Goal: Task Accomplishment & Management: Manage account settings

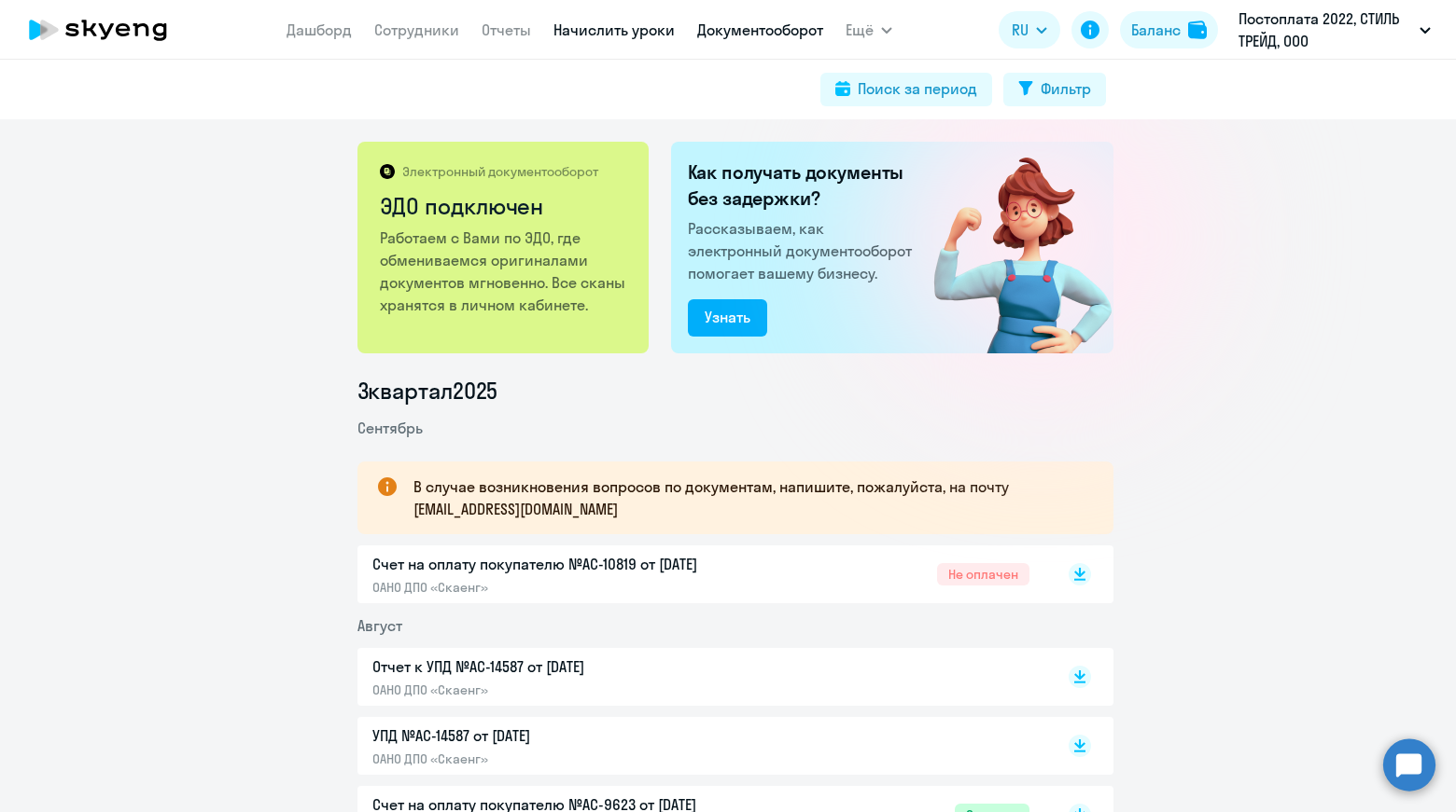
scroll to position [217, 0]
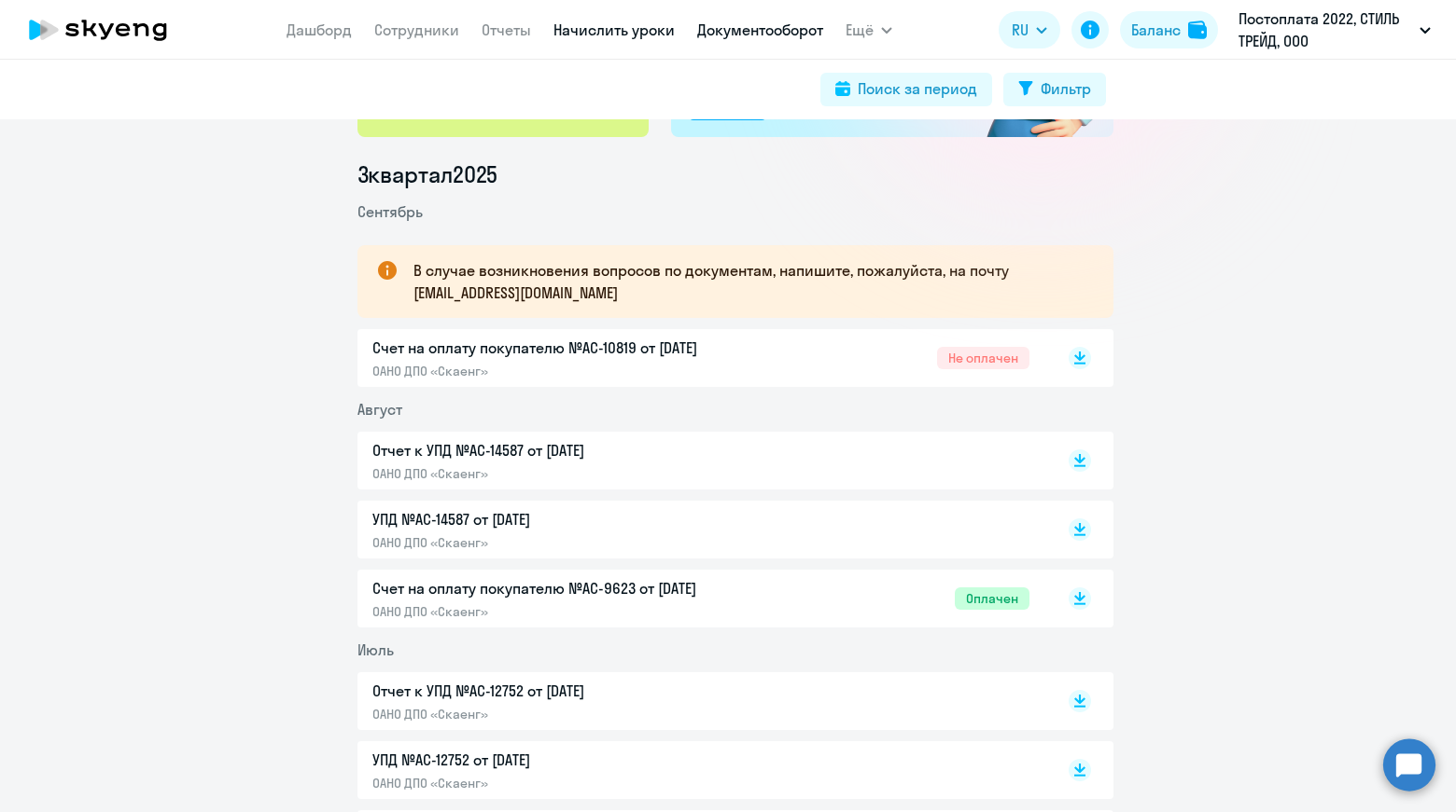
click at [605, 33] on link "Начислить уроки" at bounding box center [614, 29] width 121 height 18
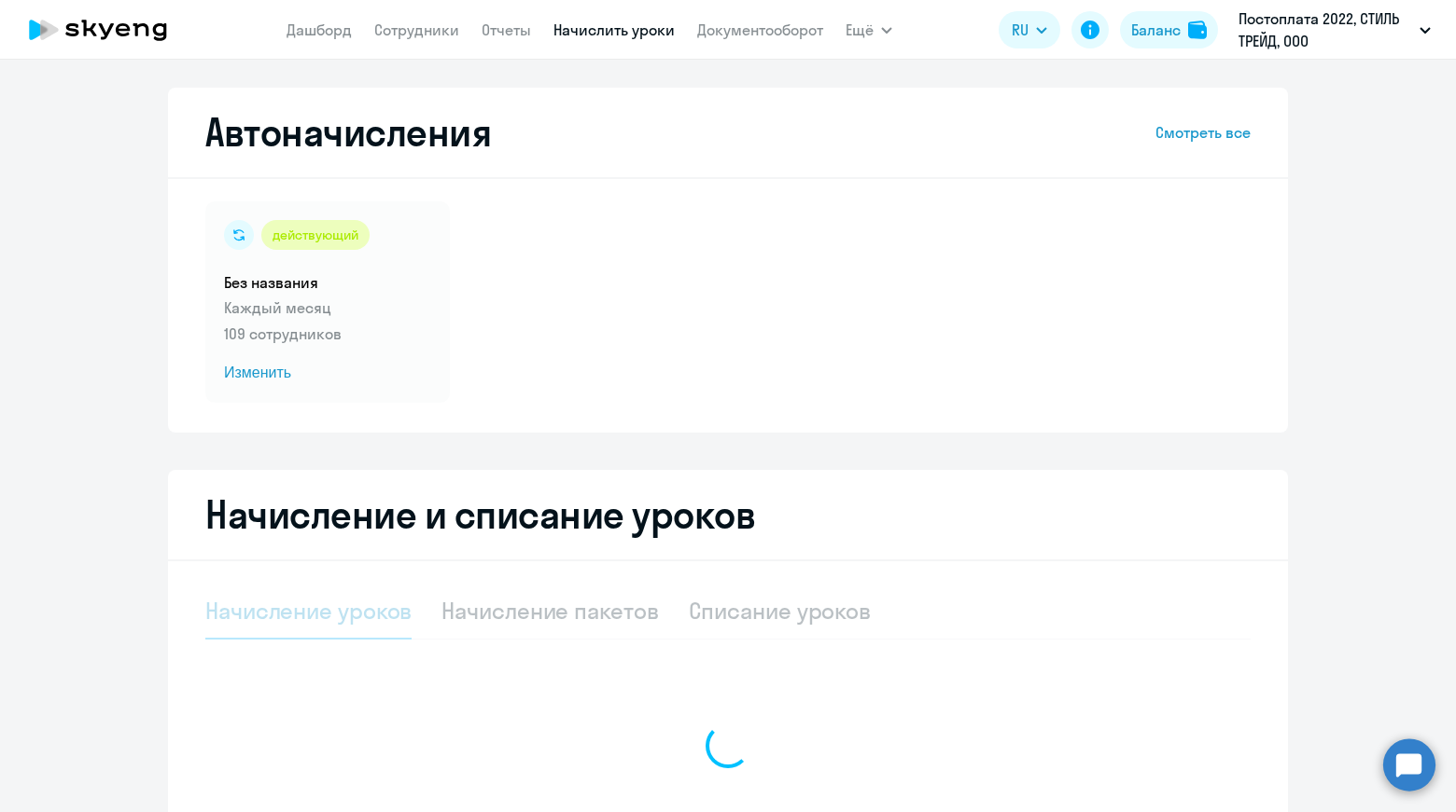
select select "10"
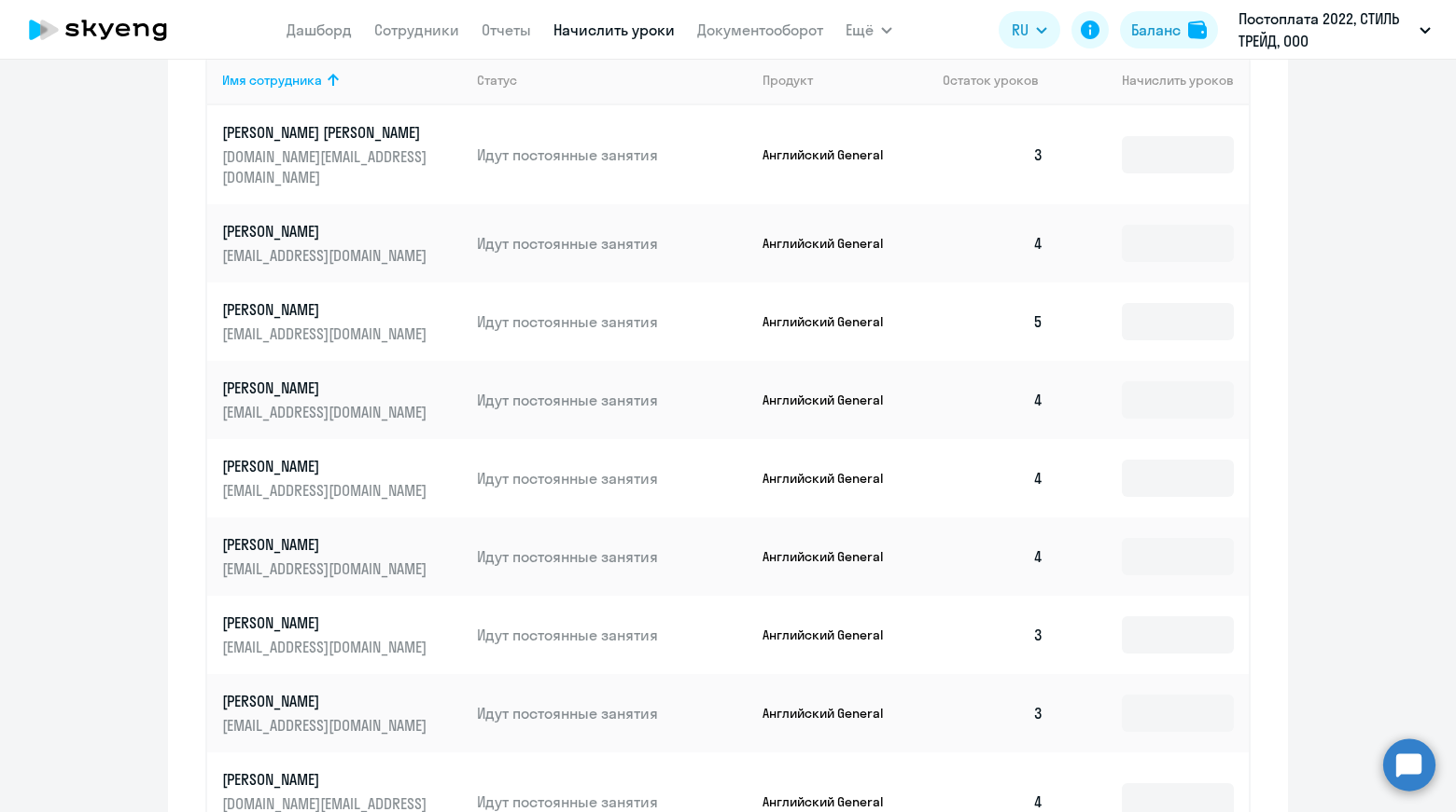
scroll to position [463, 0]
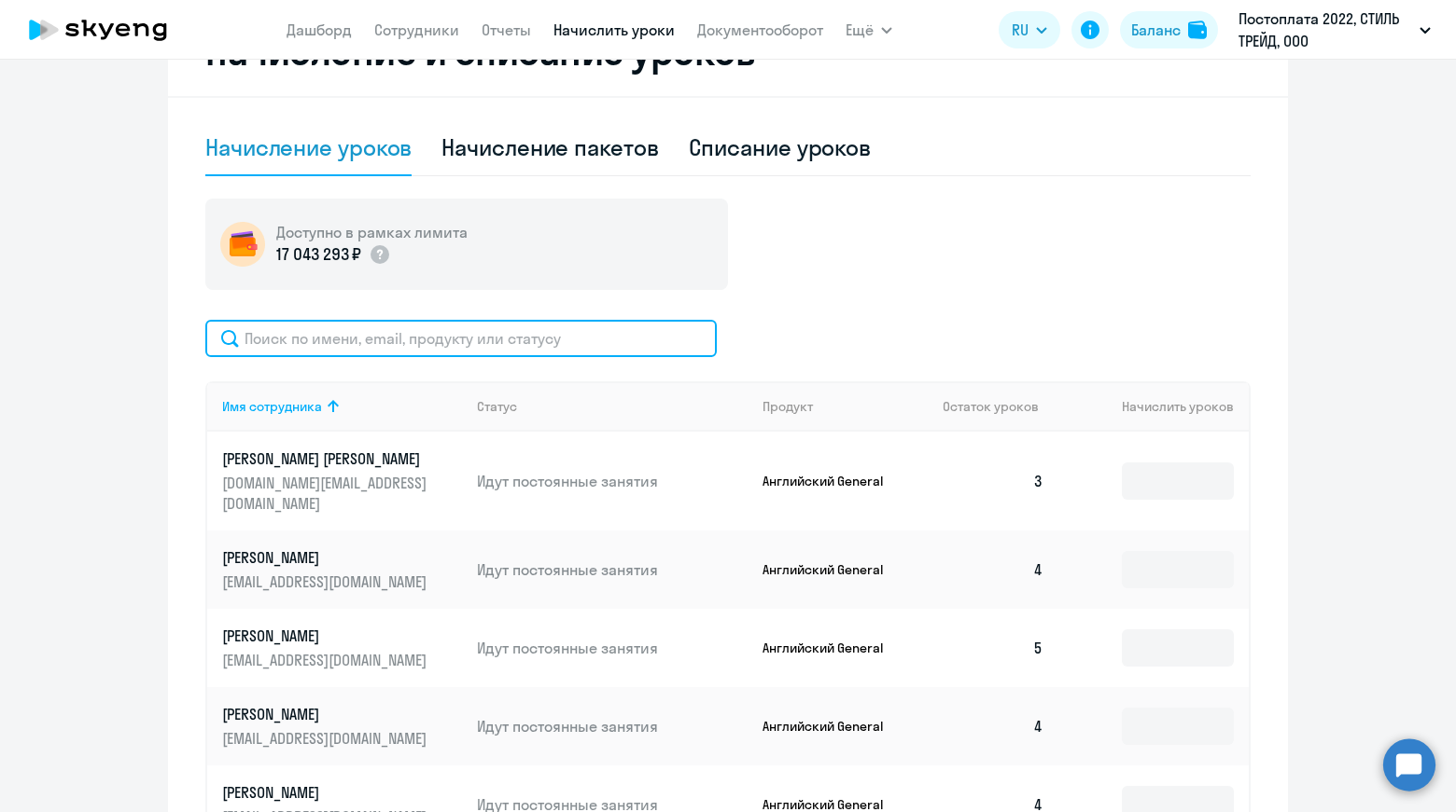
click at [390, 338] on input "text" at bounding box center [461, 338] width 512 height 38
type input "[PERSON_NAME]"
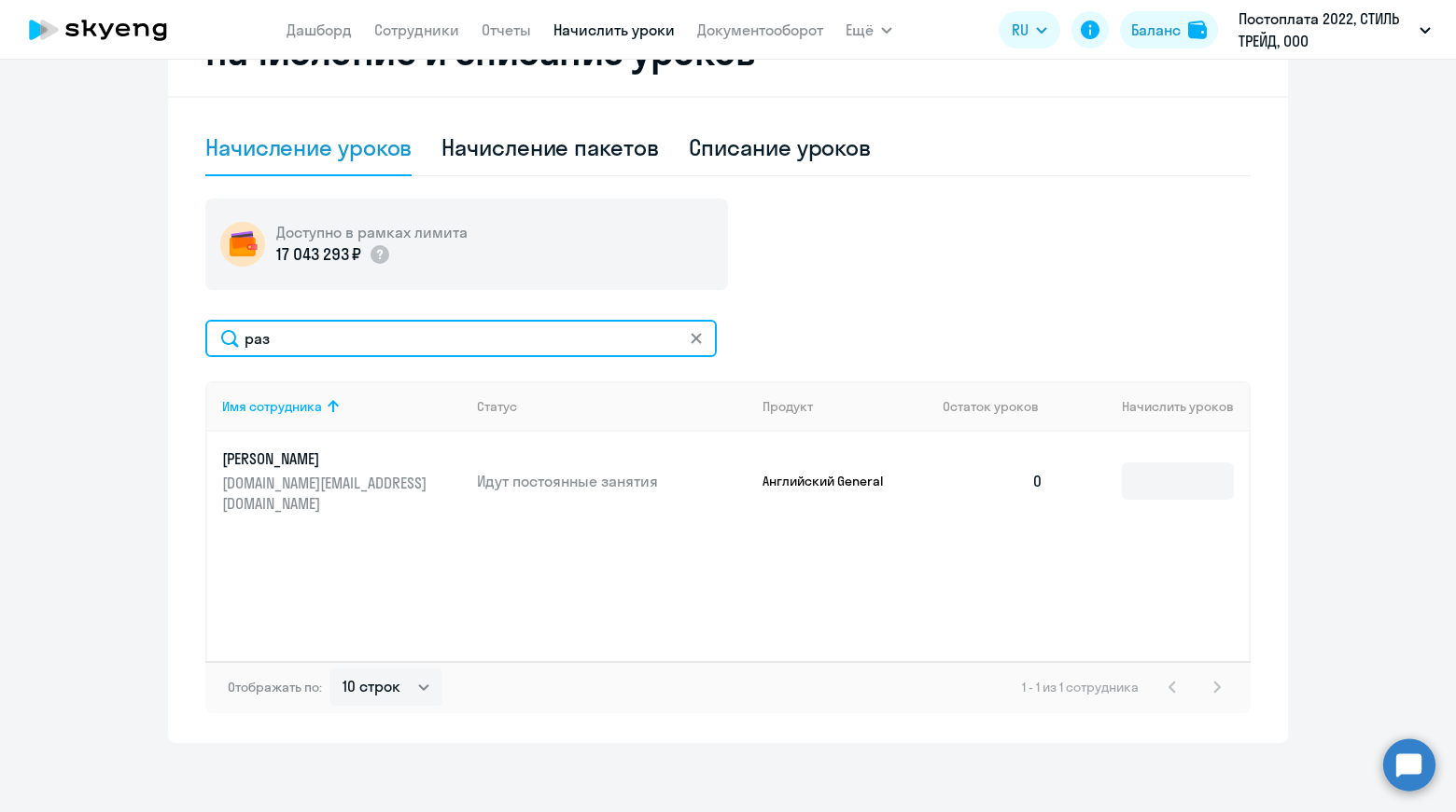
type input "раз"
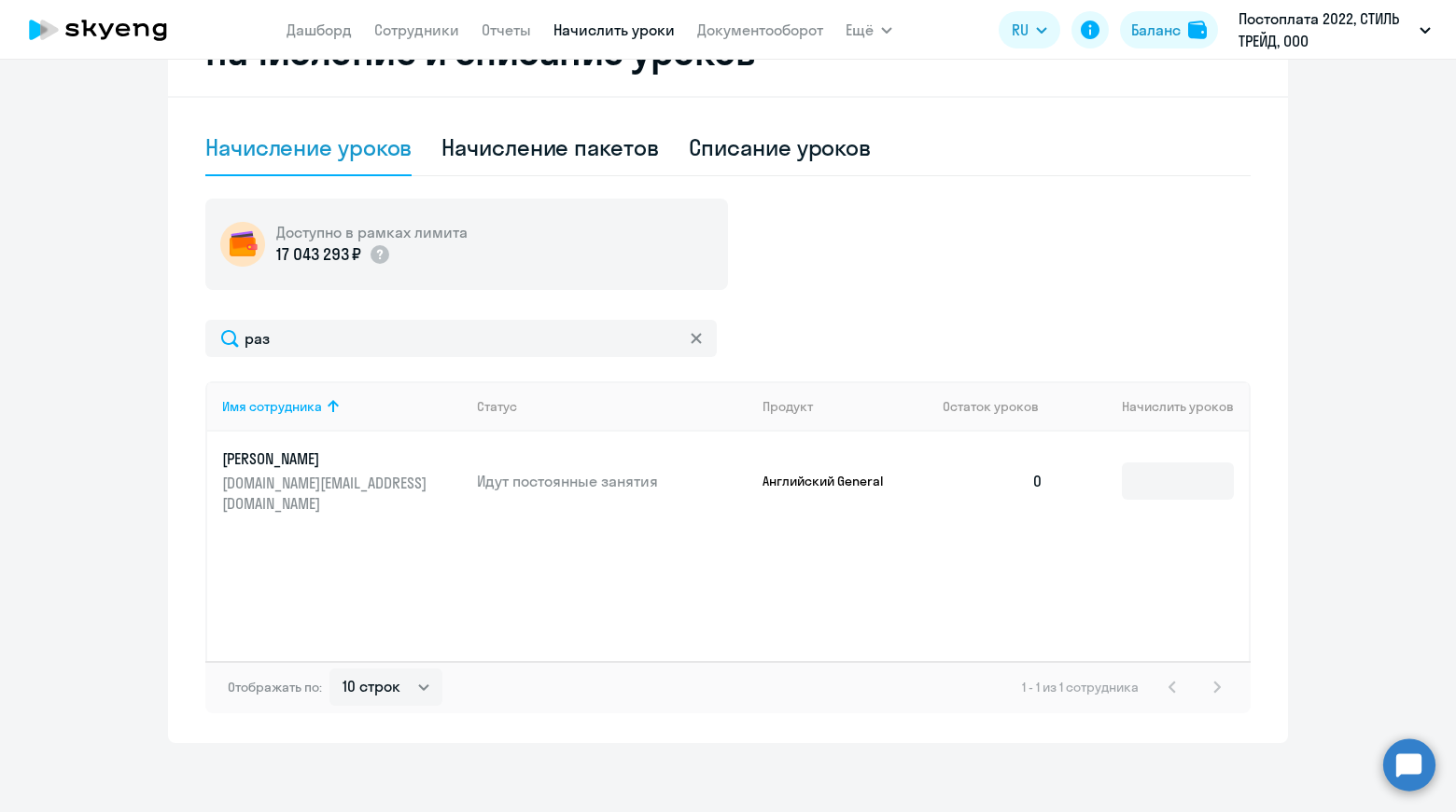
click at [264, 458] on p "[PERSON_NAME]" at bounding box center [326, 458] width 209 height 20
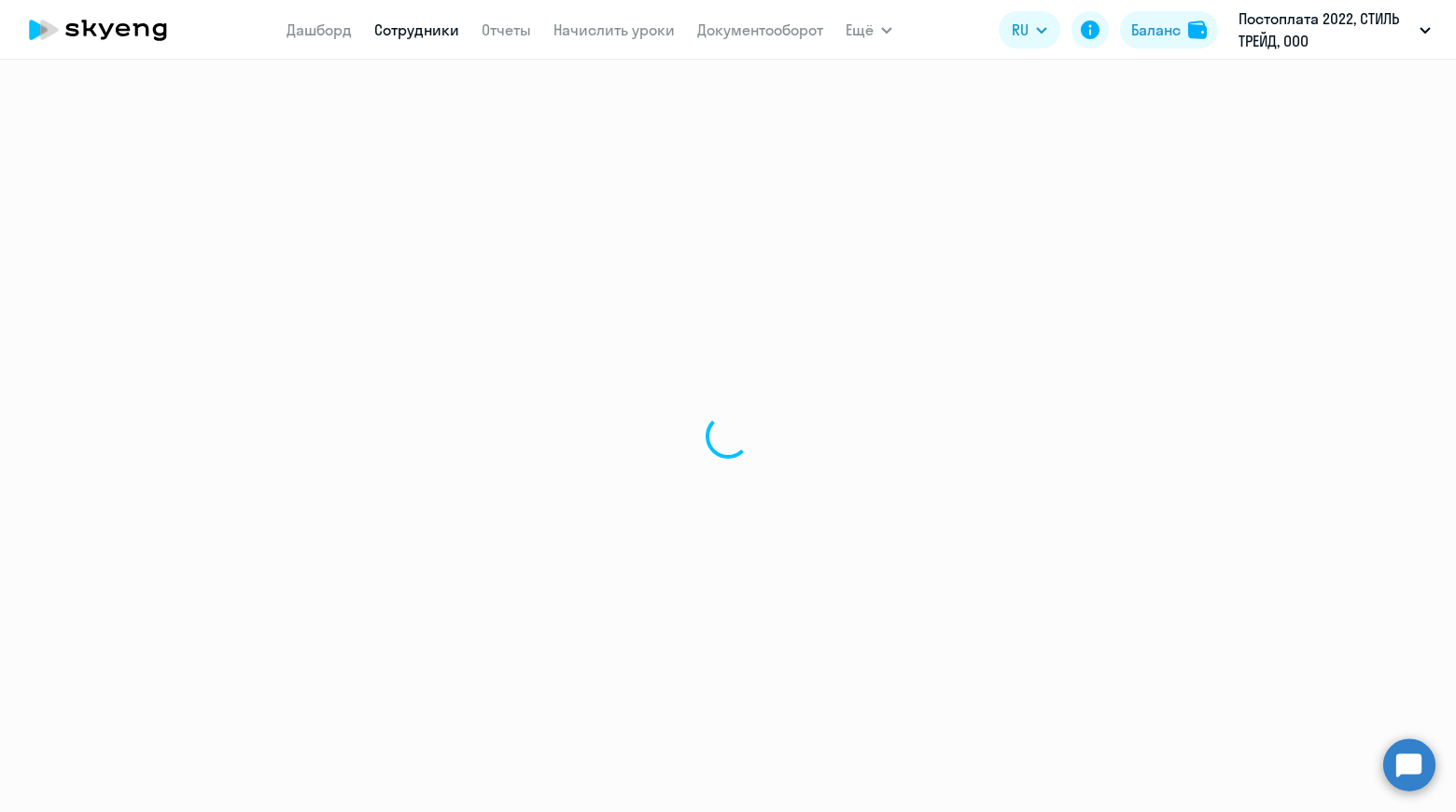
select select "english"
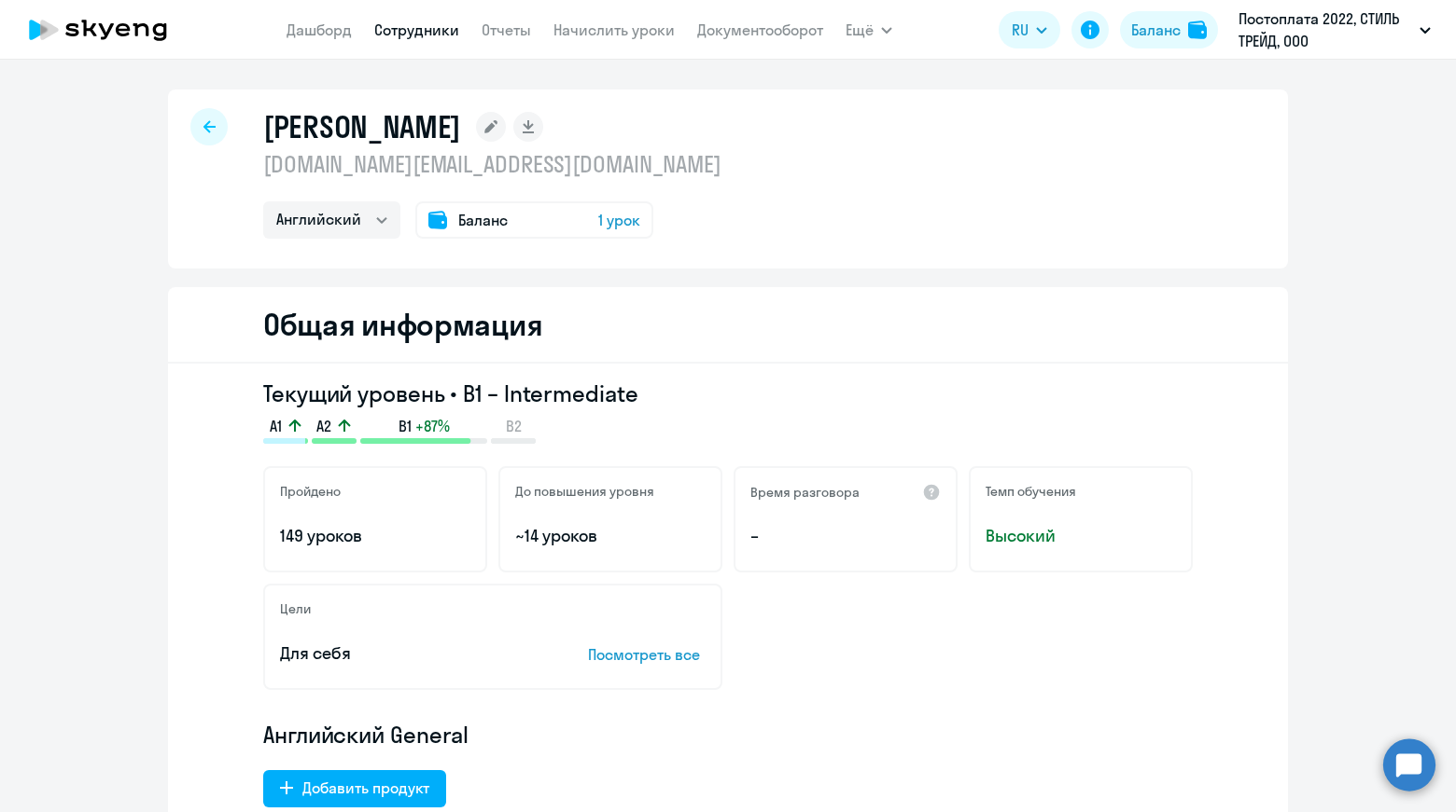
click at [615, 221] on span "1 урок" at bounding box center [620, 220] width 42 height 22
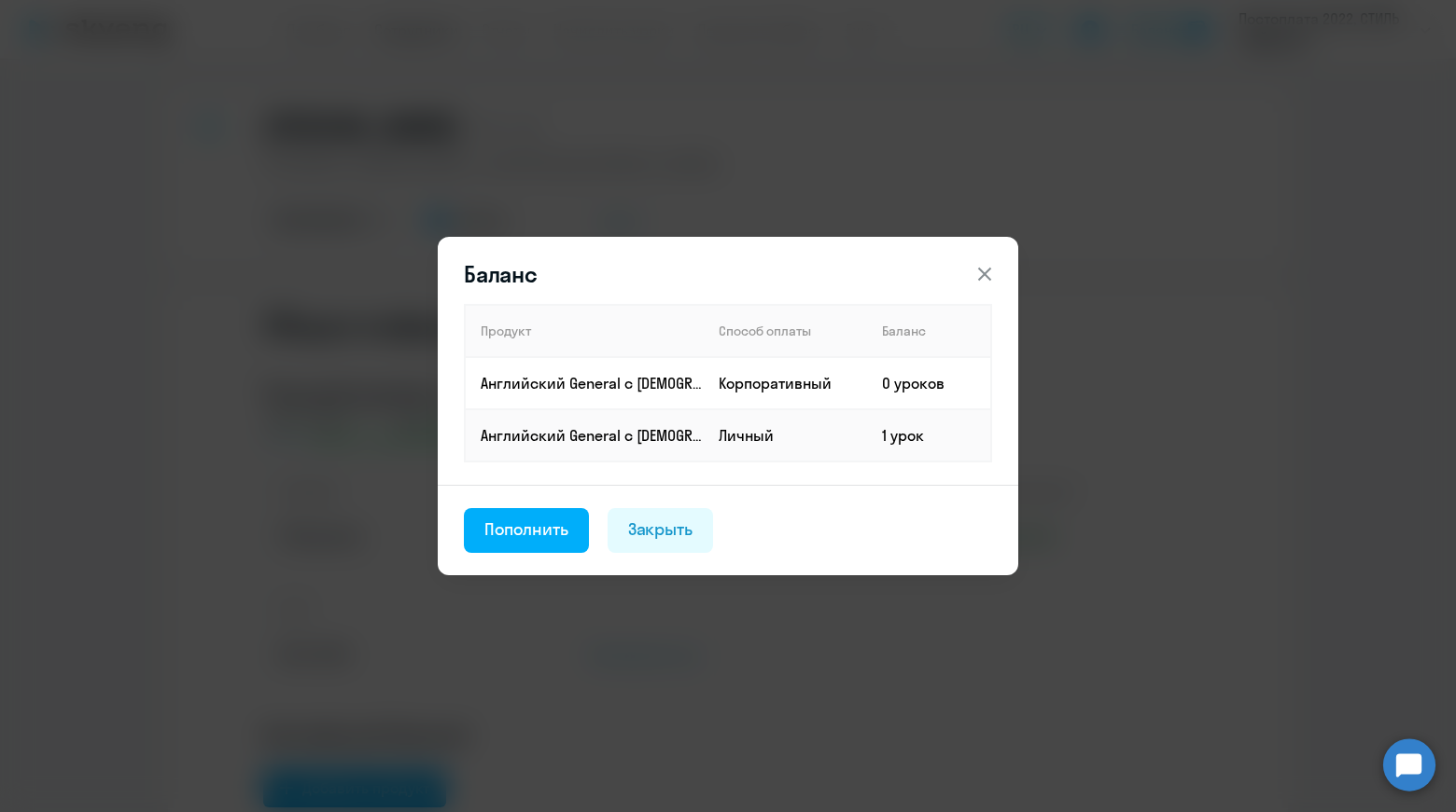
click at [992, 271] on icon at bounding box center [984, 274] width 22 height 22
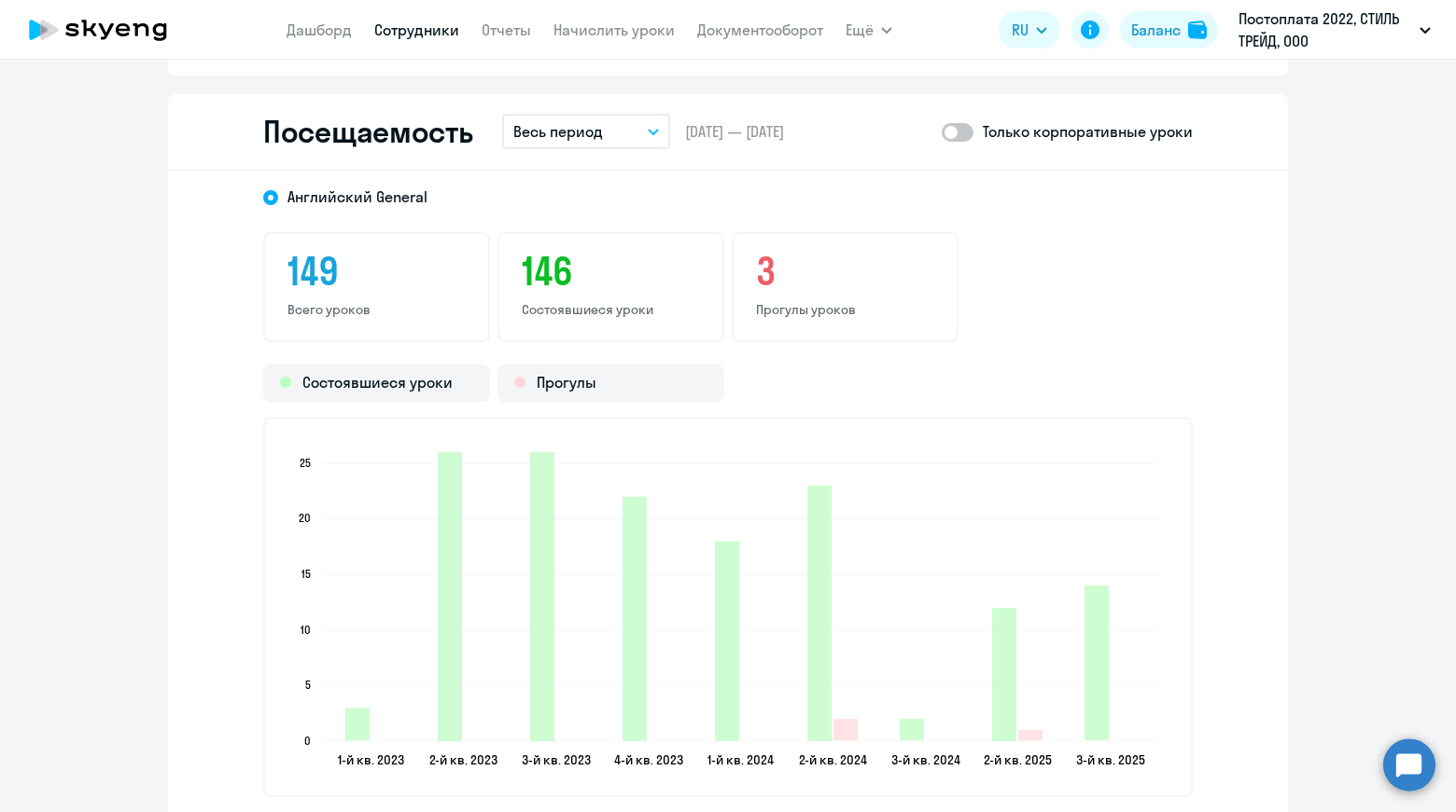
scroll to position [2385, 0]
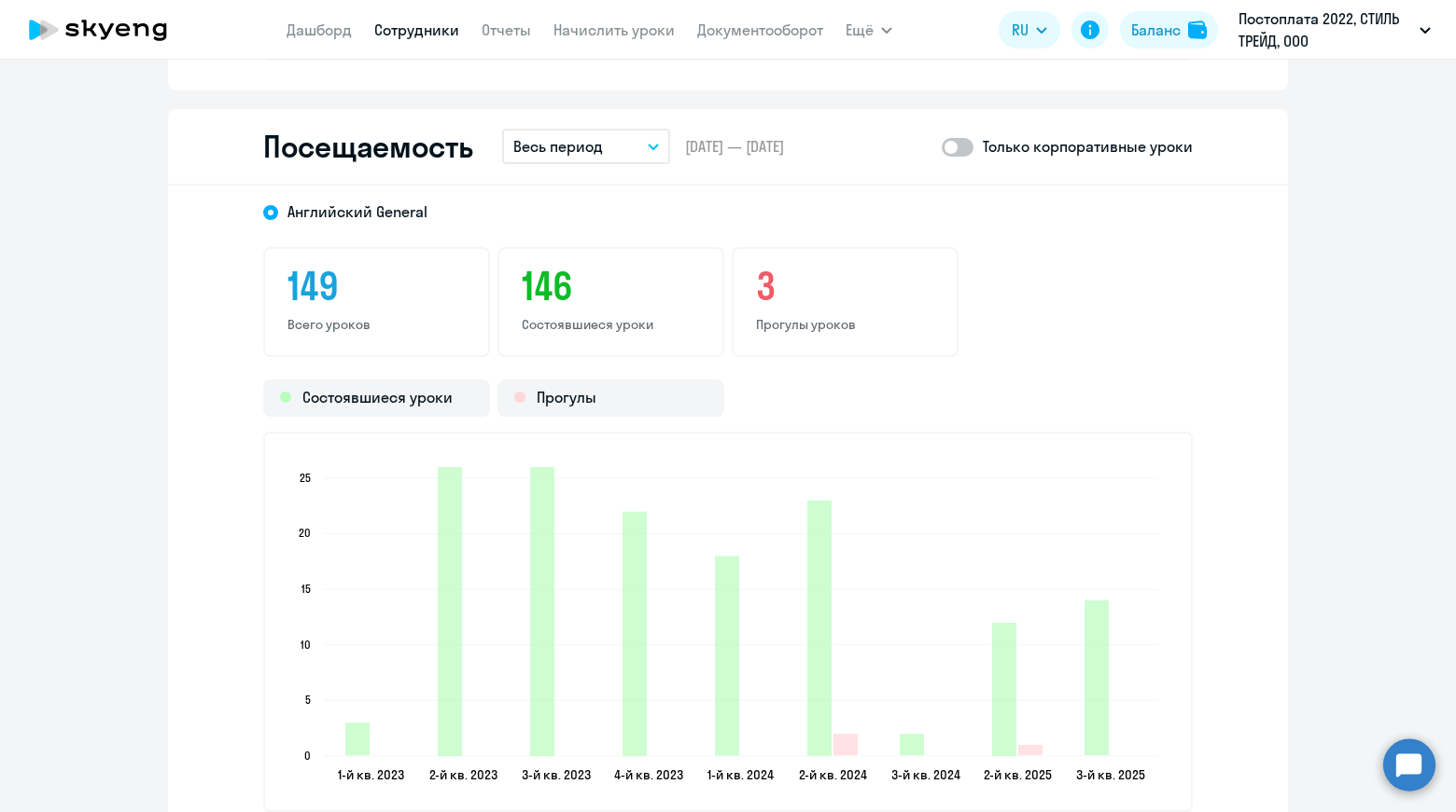
click at [623, 154] on button "Весь период" at bounding box center [586, 146] width 168 height 36
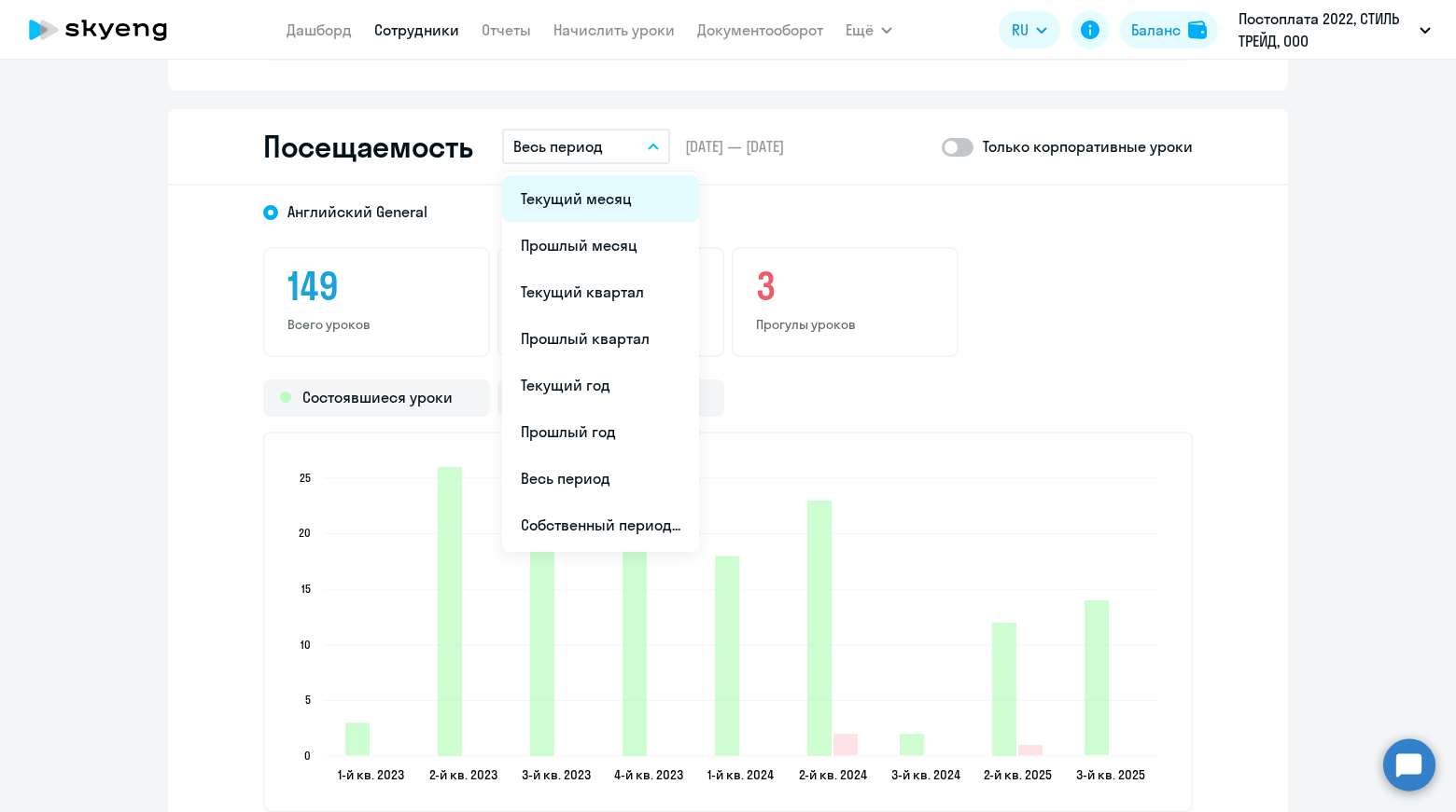
click at [602, 209] on li "Текущий месяц" at bounding box center [600, 198] width 197 height 46
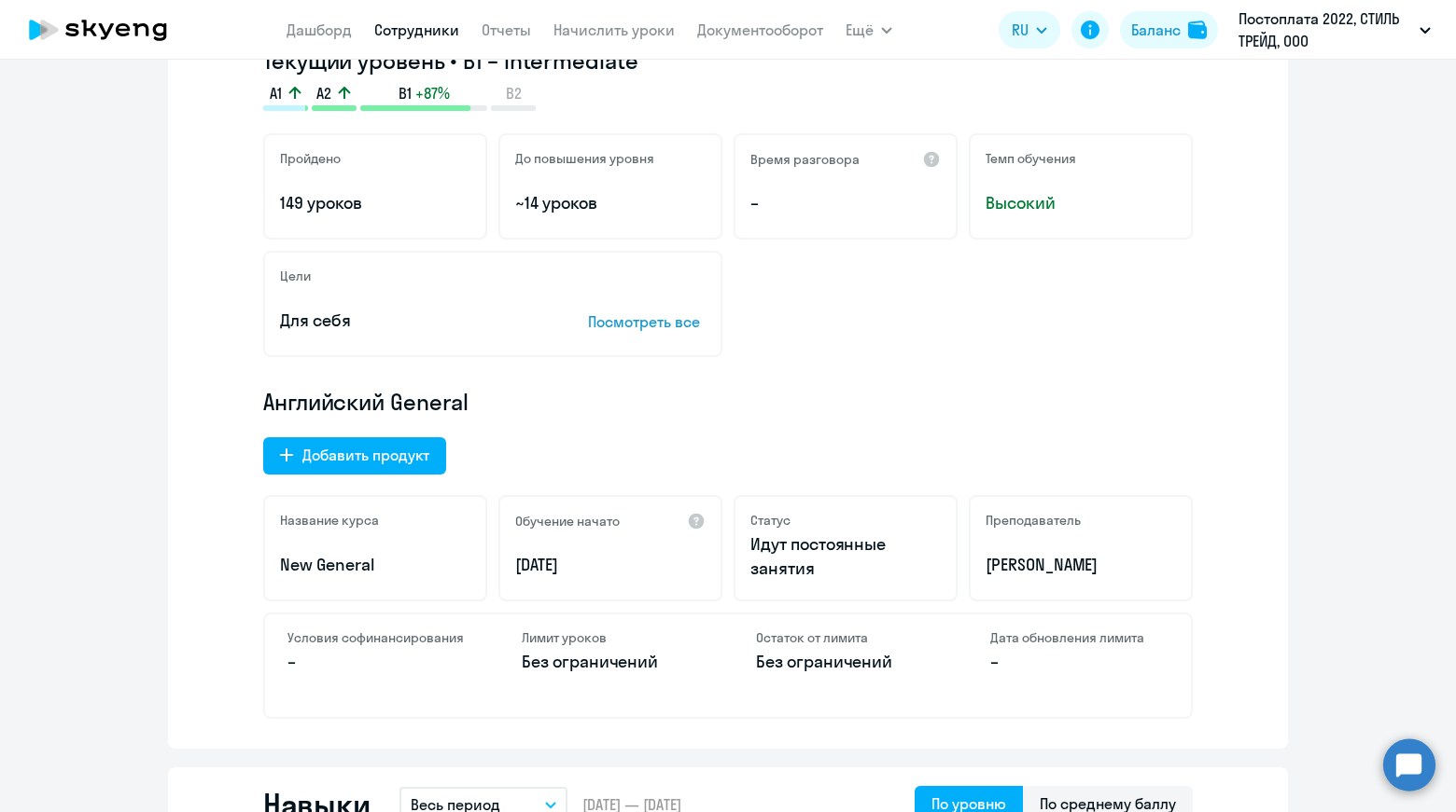
scroll to position [0, 0]
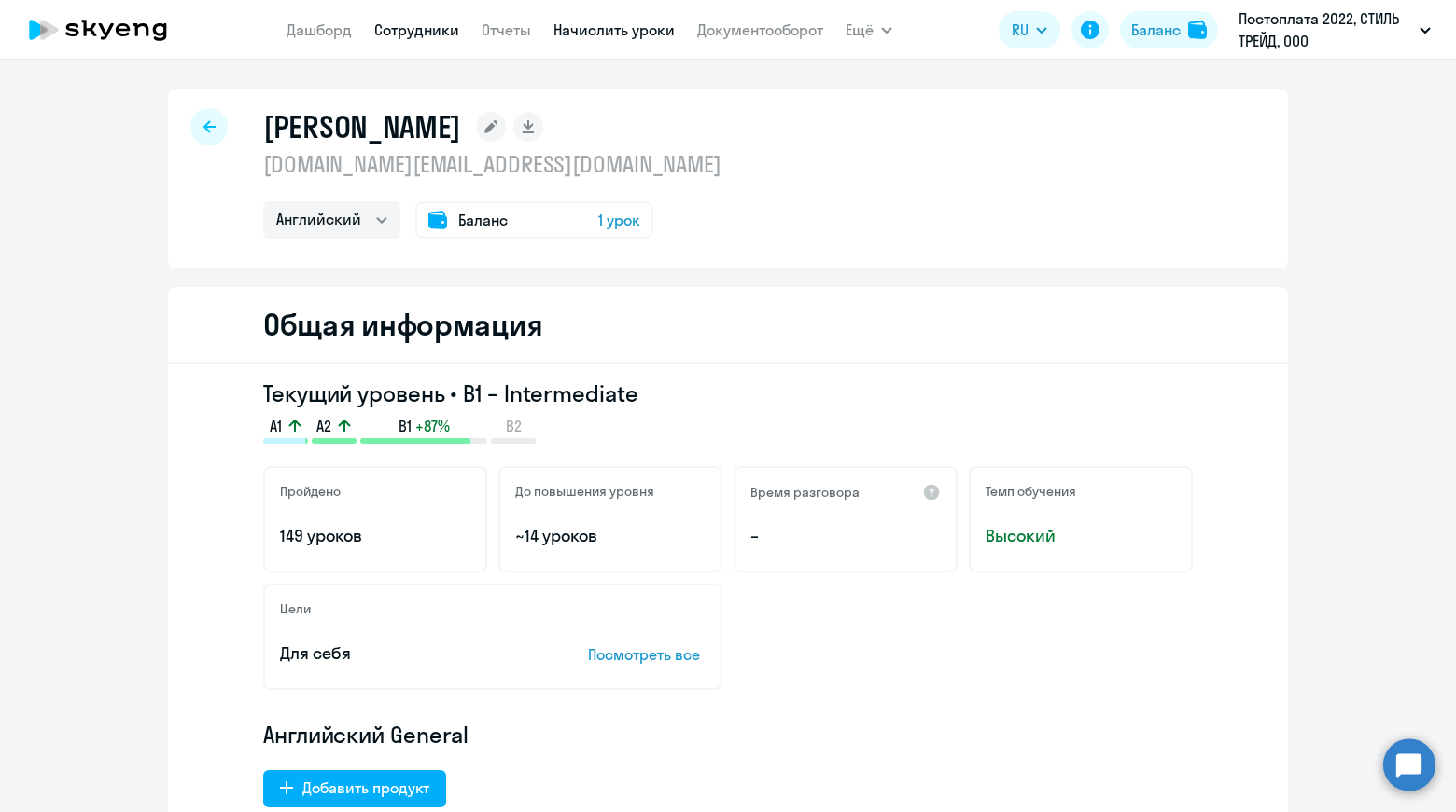
click at [624, 33] on link "Начислить уроки" at bounding box center [614, 29] width 121 height 18
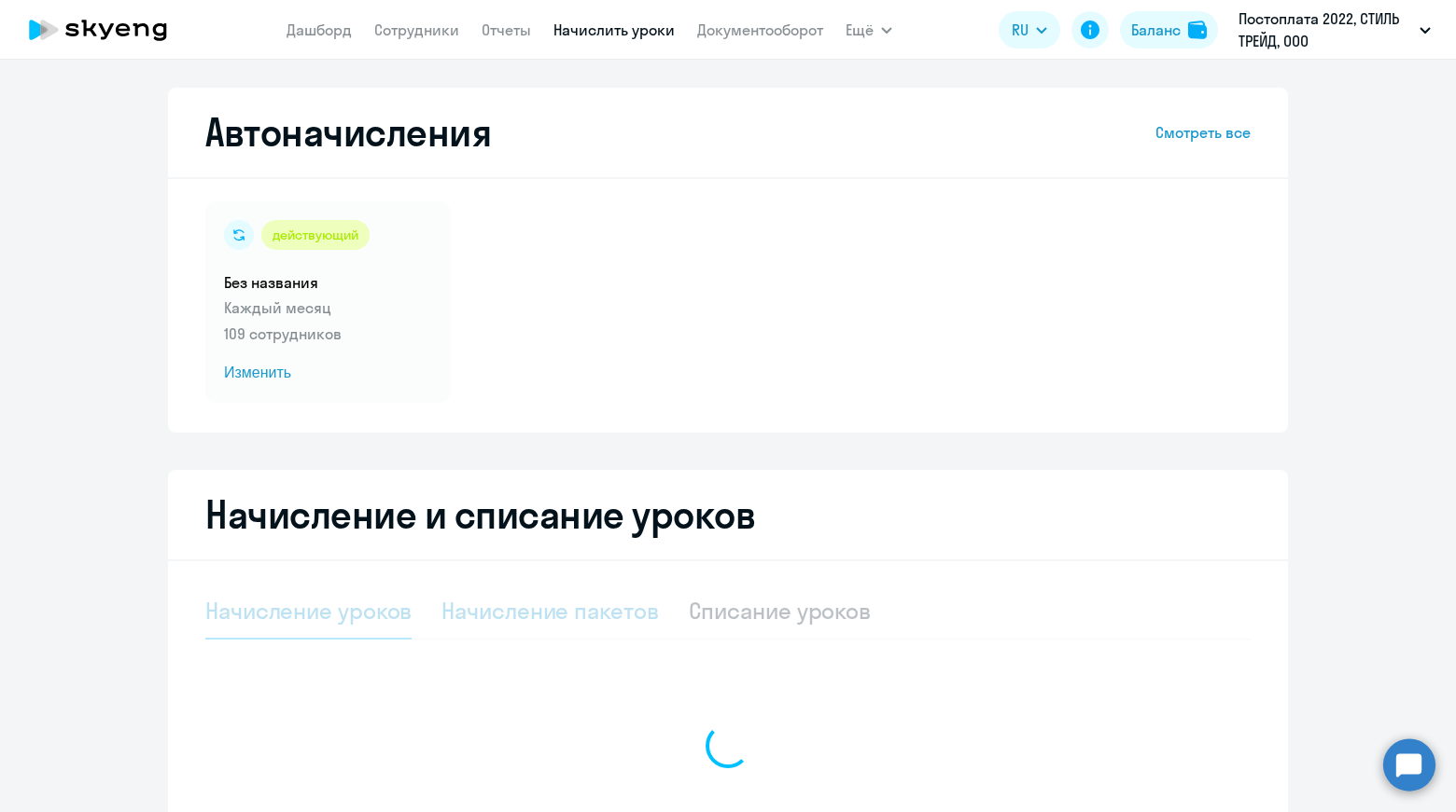
select select "10"
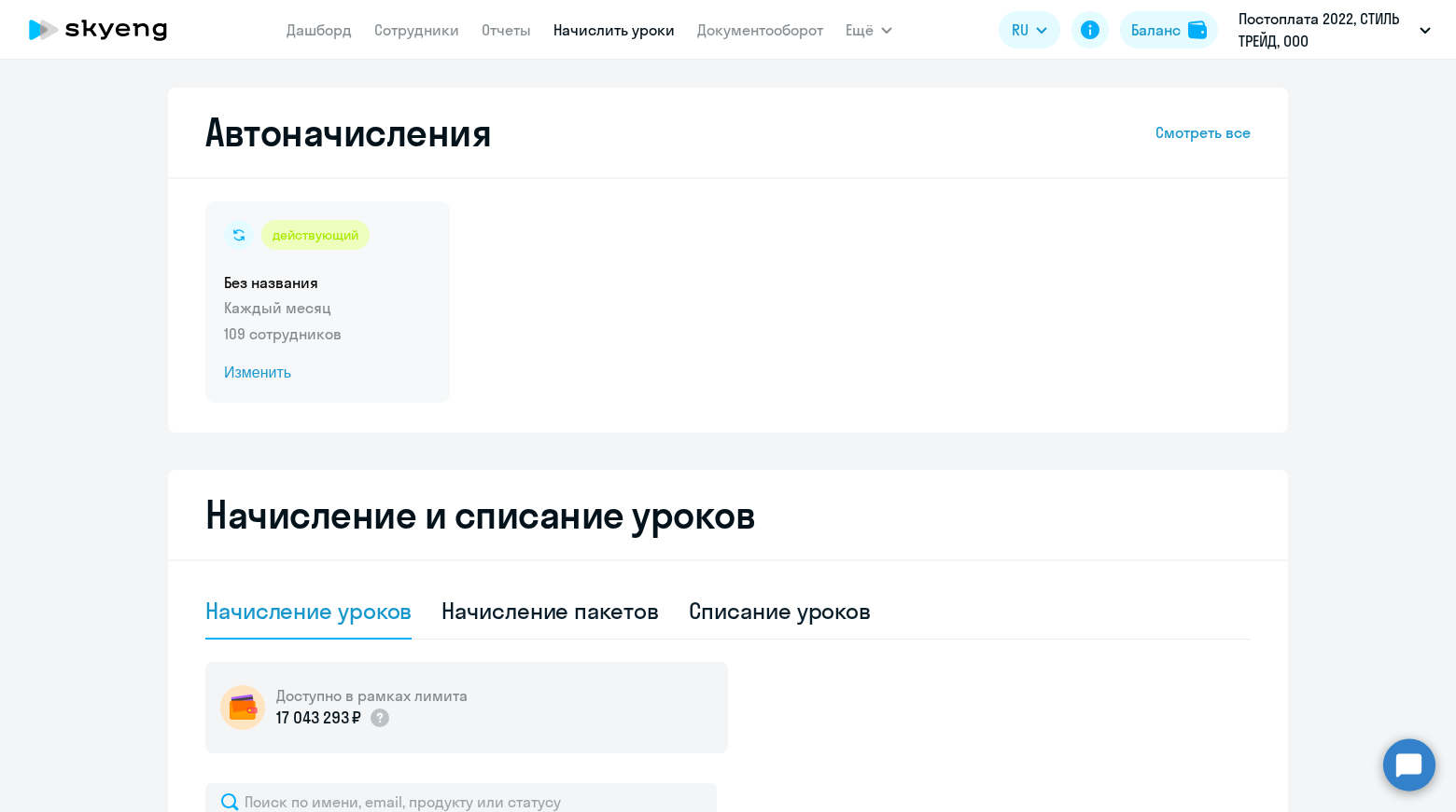
click at [315, 328] on p "109 сотрудников" at bounding box center [327, 333] width 207 height 22
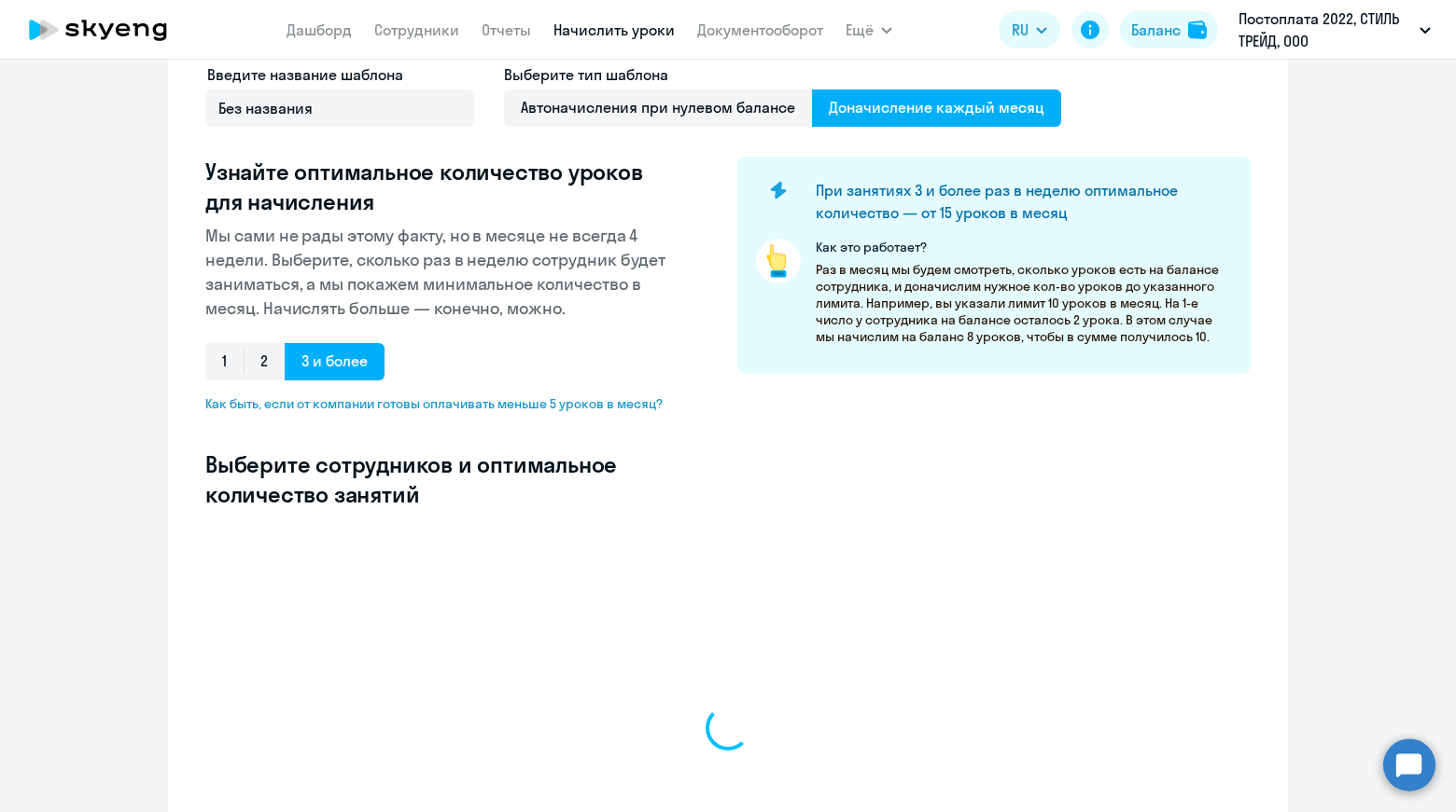
scroll to position [279, 0]
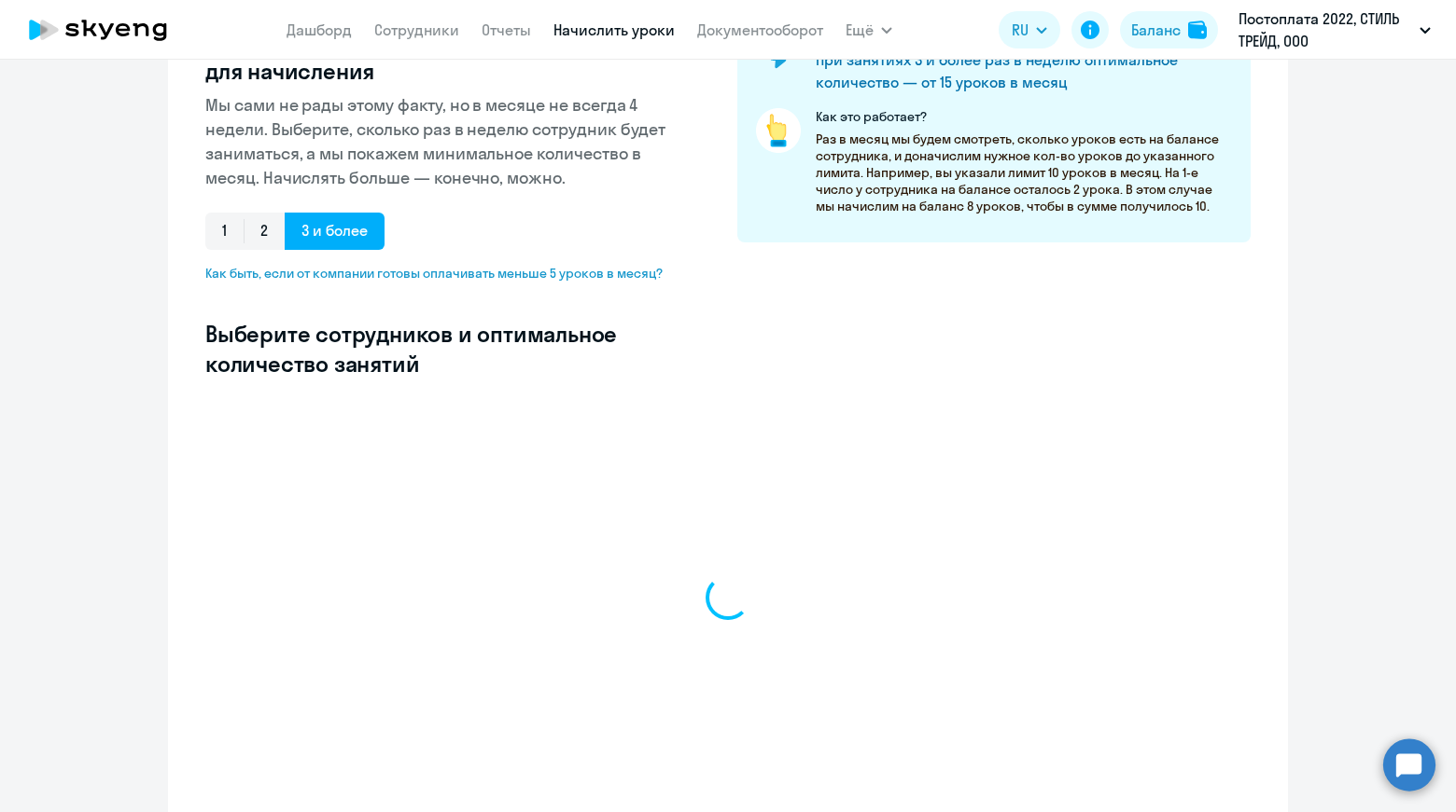
select select "10"
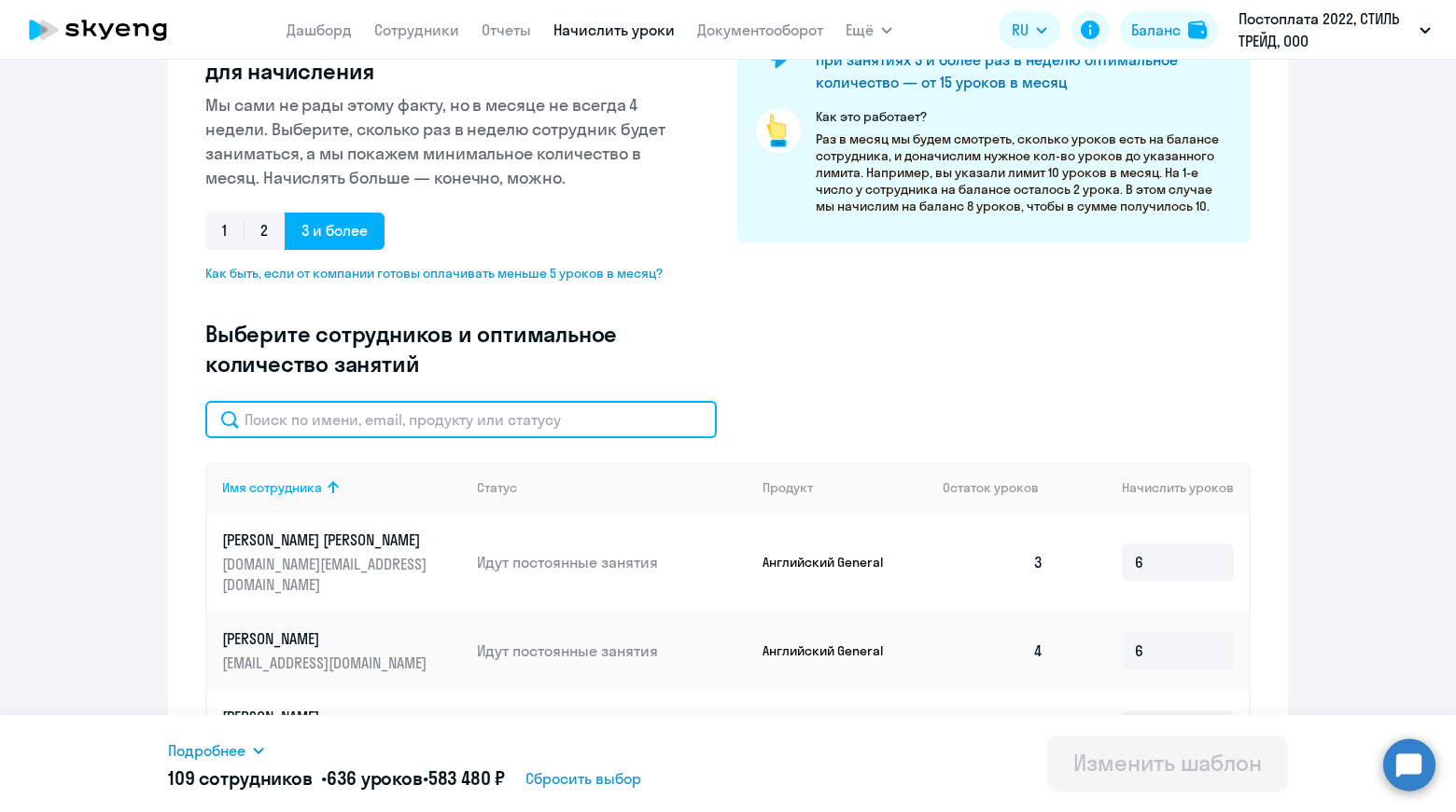
click at [484, 401] on input "text" at bounding box center [461, 419] width 512 height 38
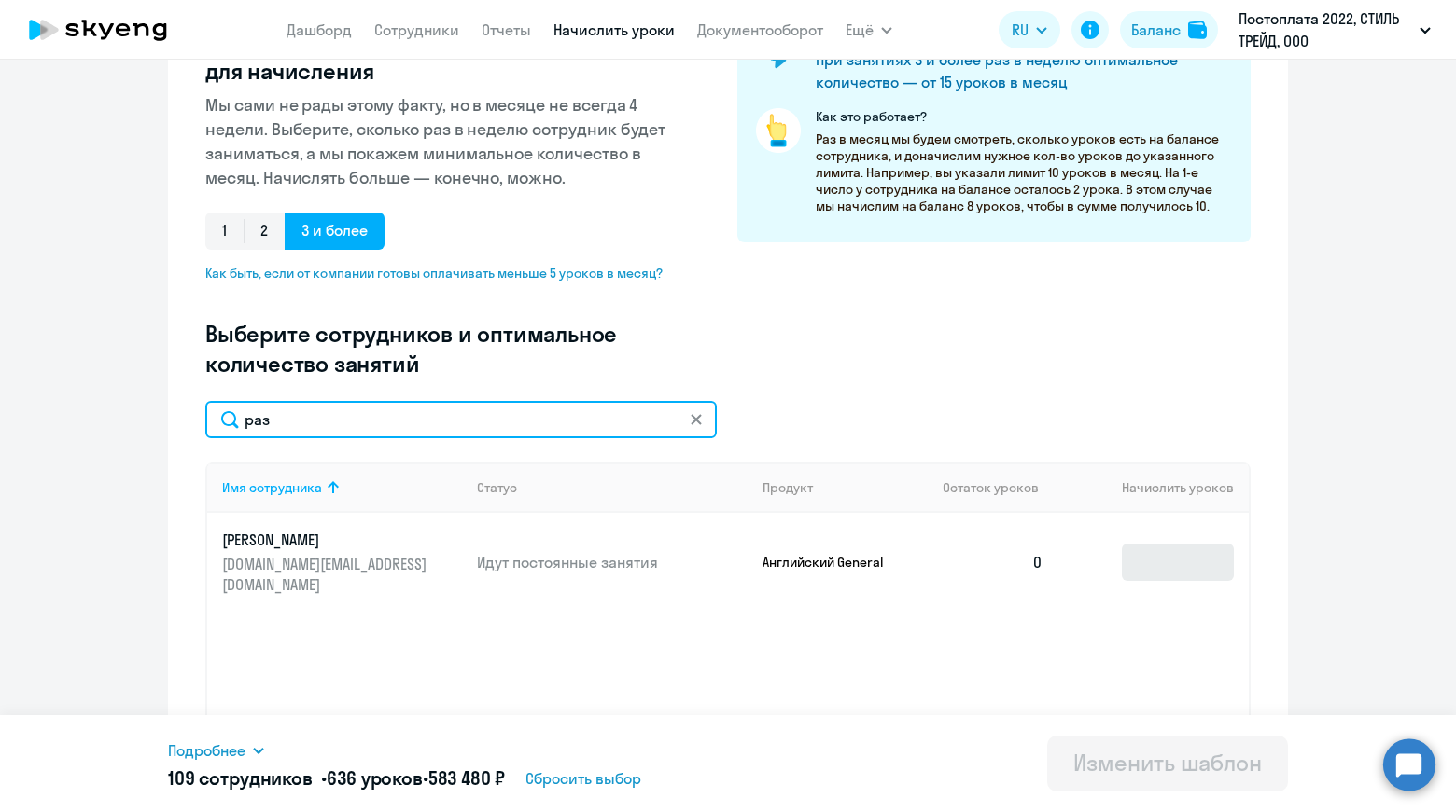
type input "раз"
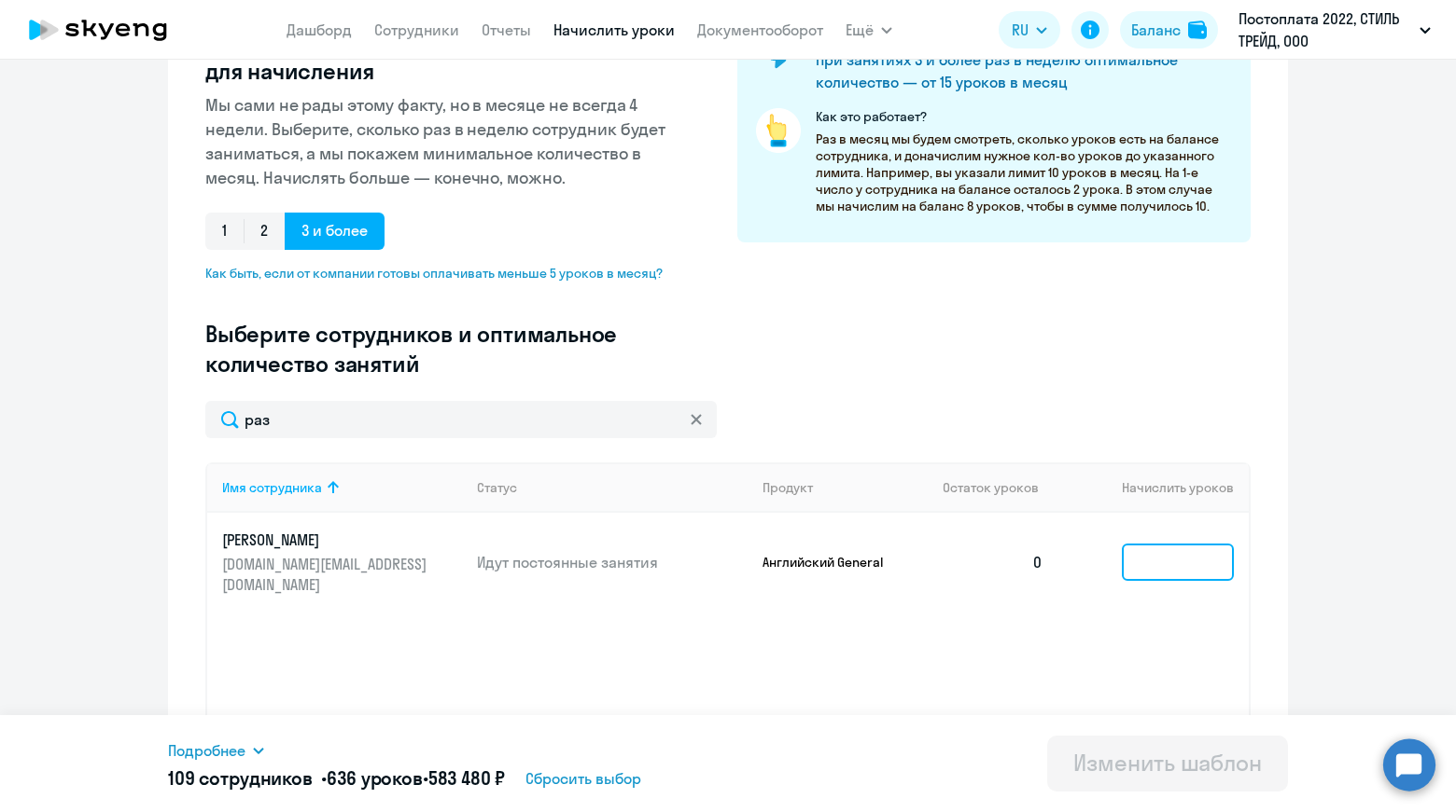
click at [1169, 551] on input at bounding box center [1178, 563] width 112 height 38
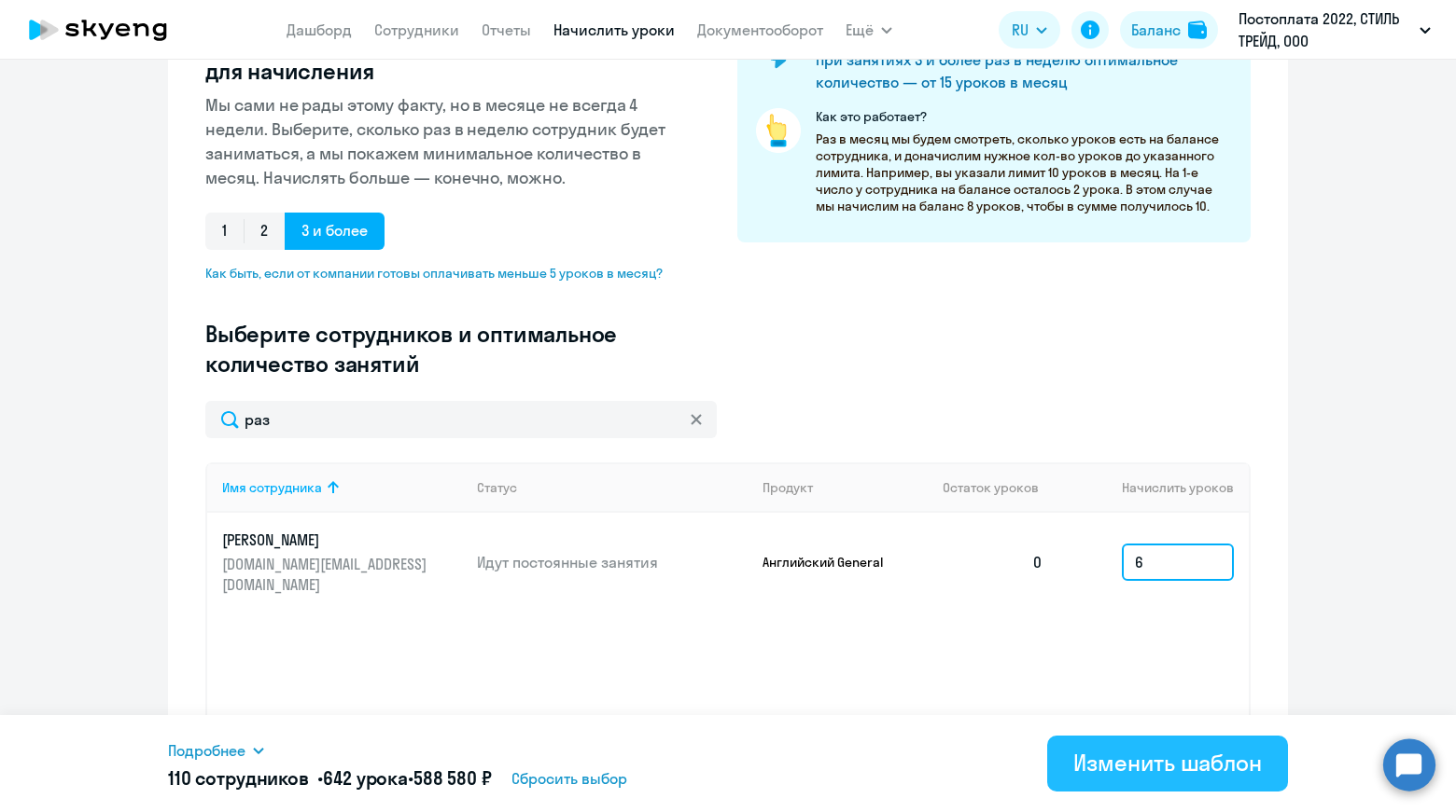
type input "6"
click at [1182, 771] on div "Изменить шаблон" at bounding box center [1168, 763] width 189 height 30
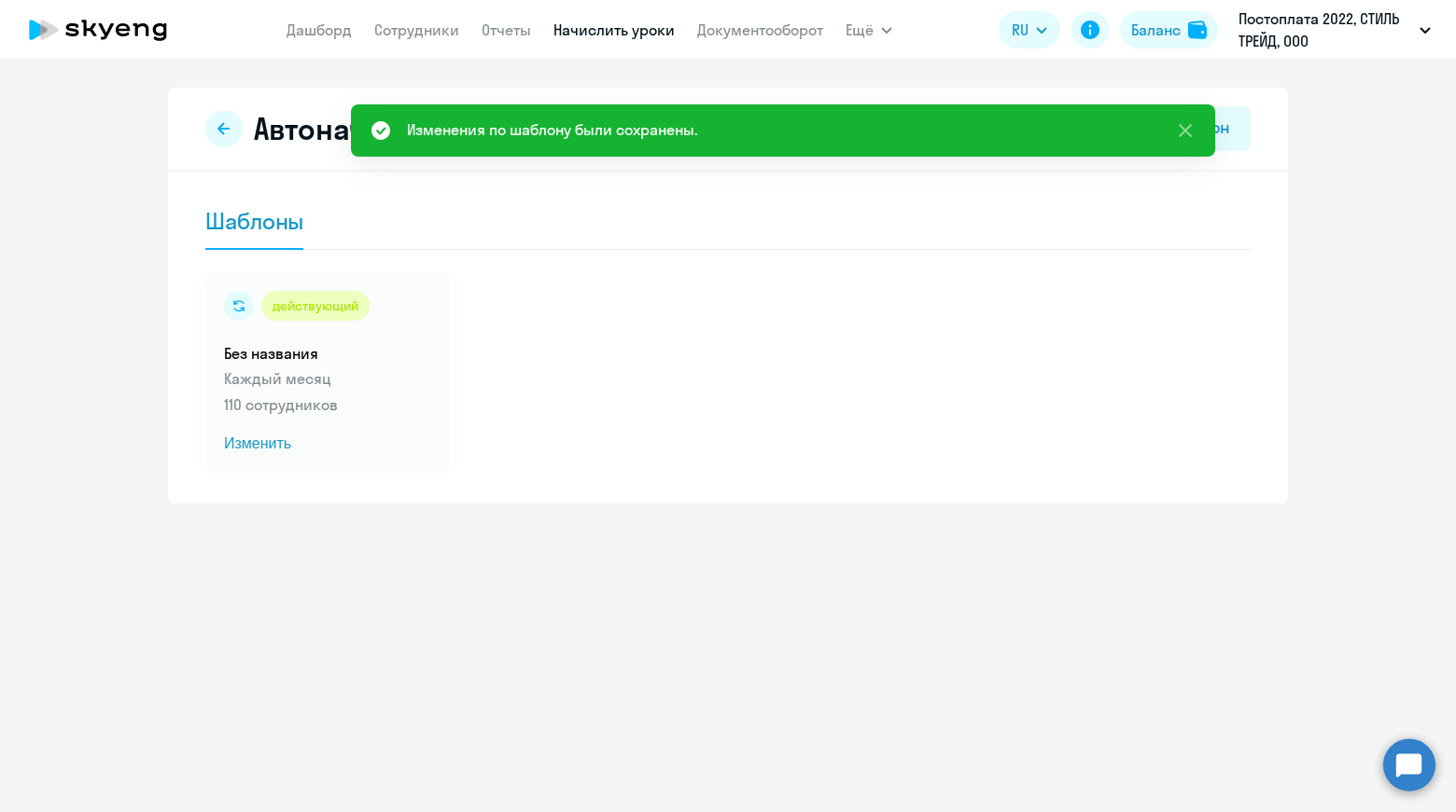
click at [602, 29] on link "Начислить уроки" at bounding box center [614, 29] width 121 height 18
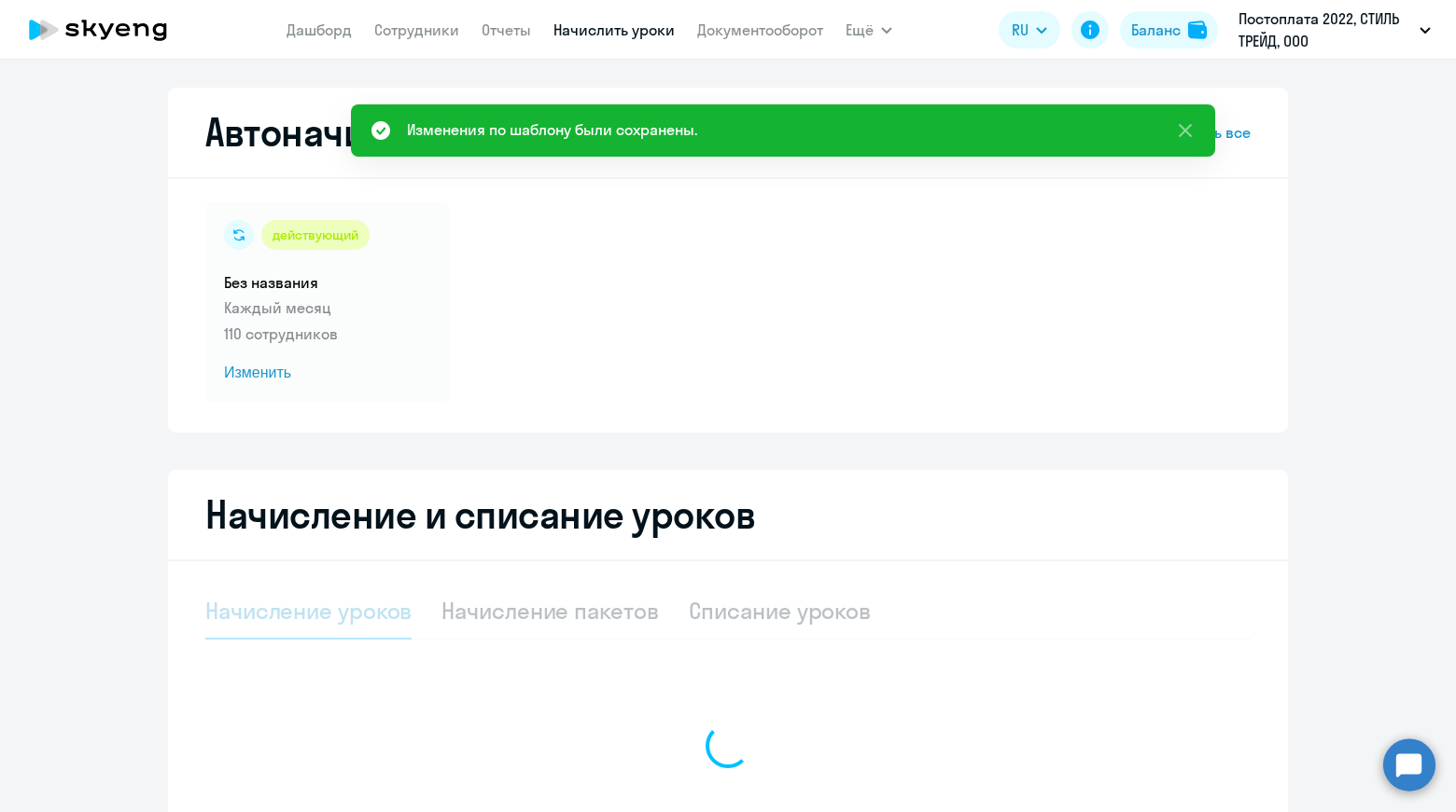
select select "10"
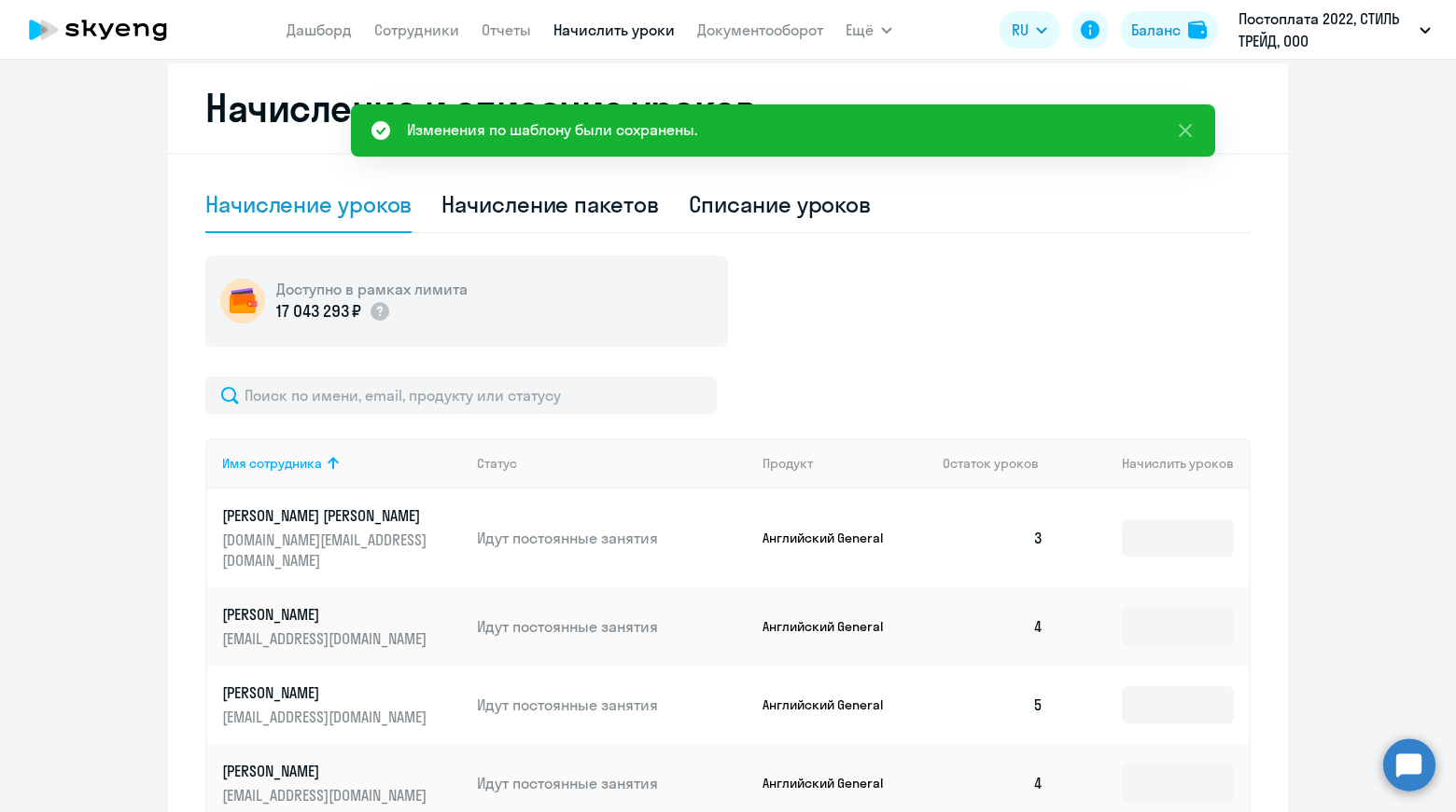
scroll to position [466, 0]
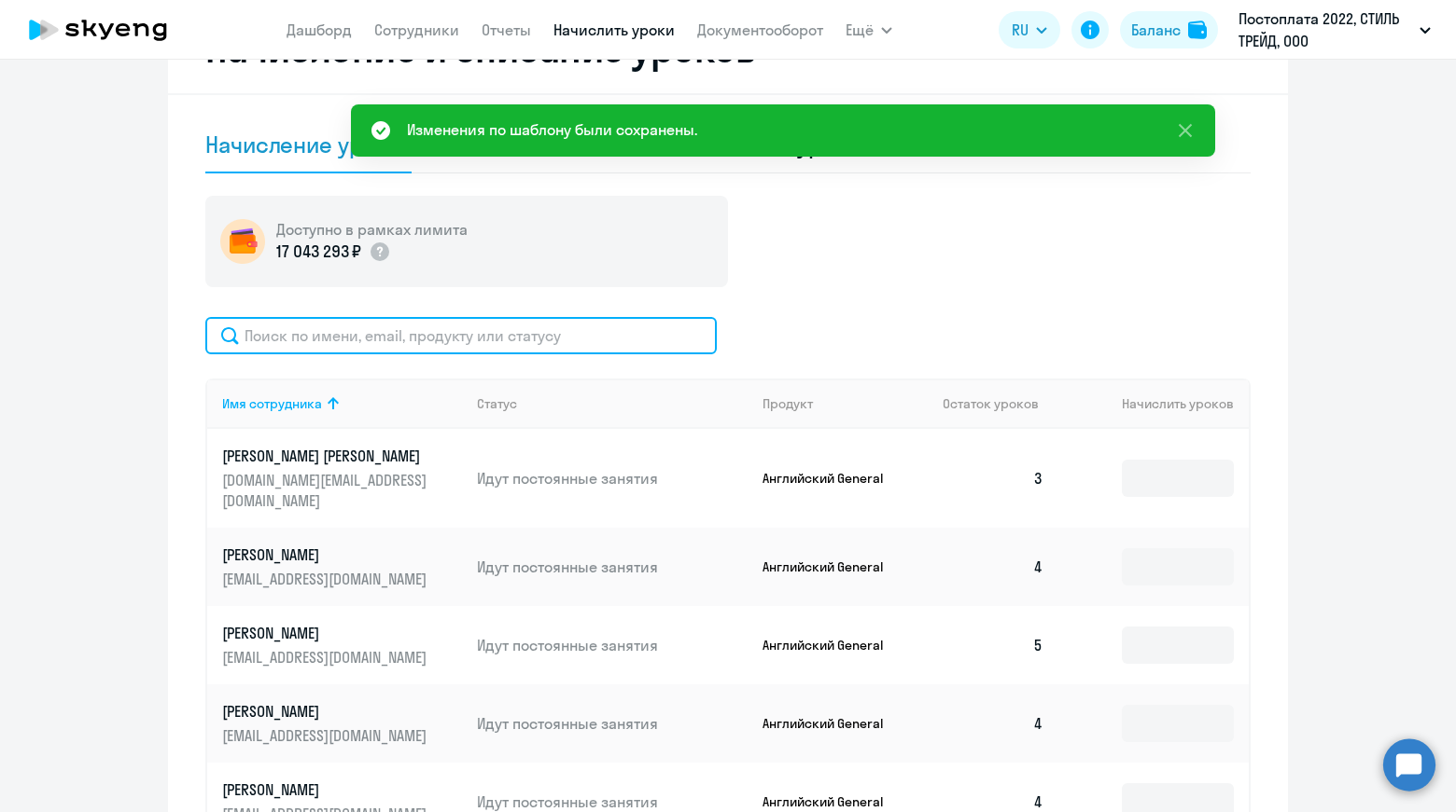
click at [439, 346] on input "text" at bounding box center [461, 335] width 512 height 38
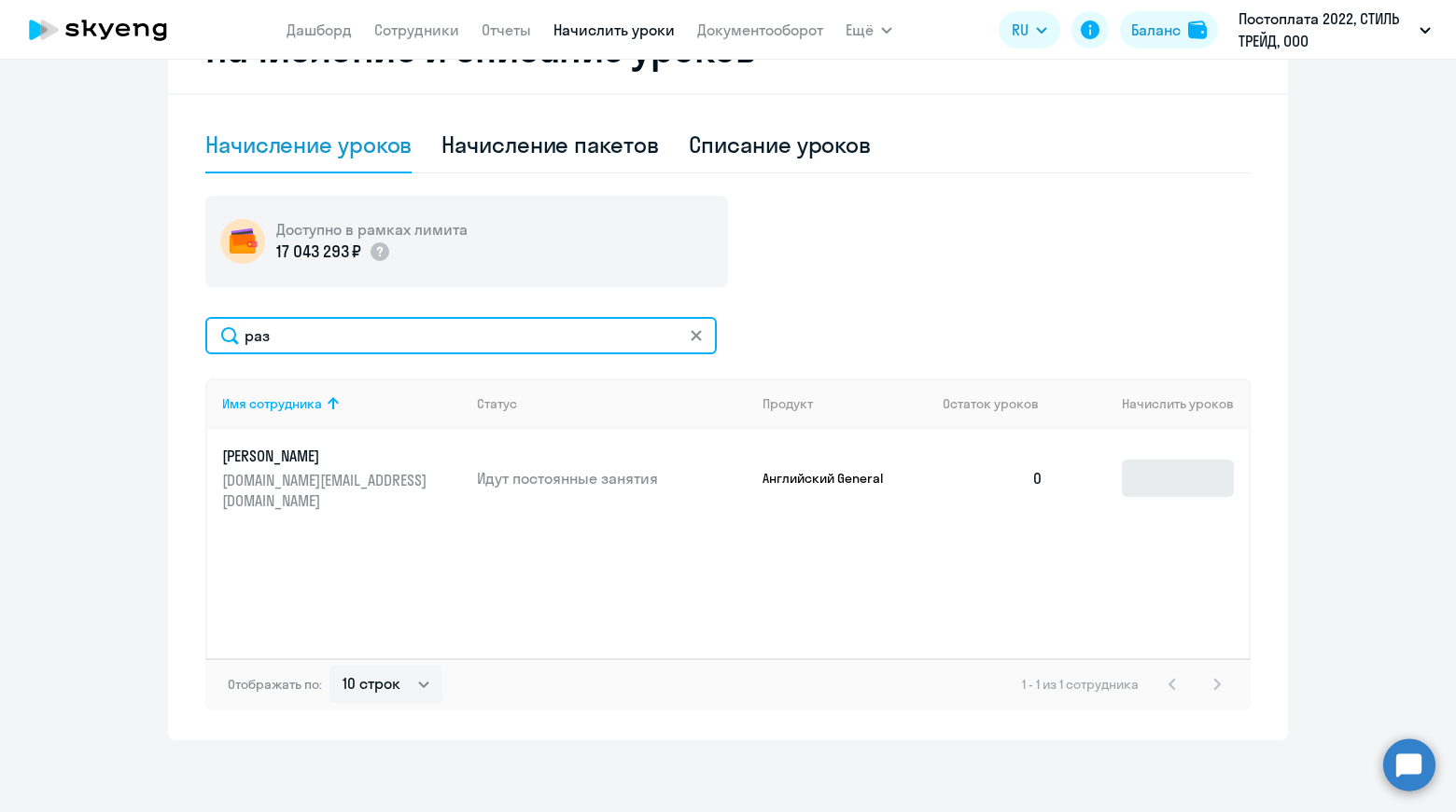
type input "раз"
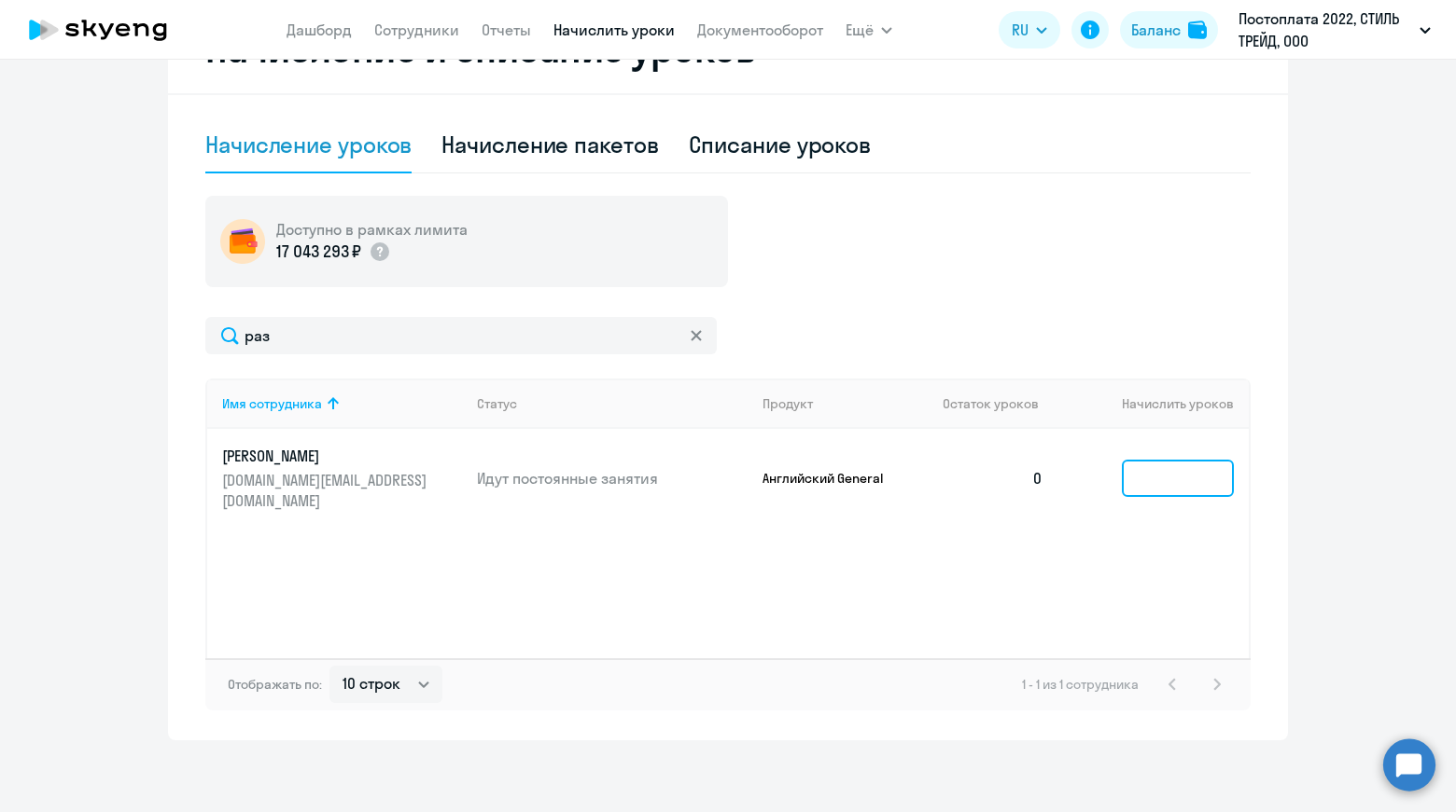
click at [1178, 459] on input at bounding box center [1178, 478] width 112 height 38
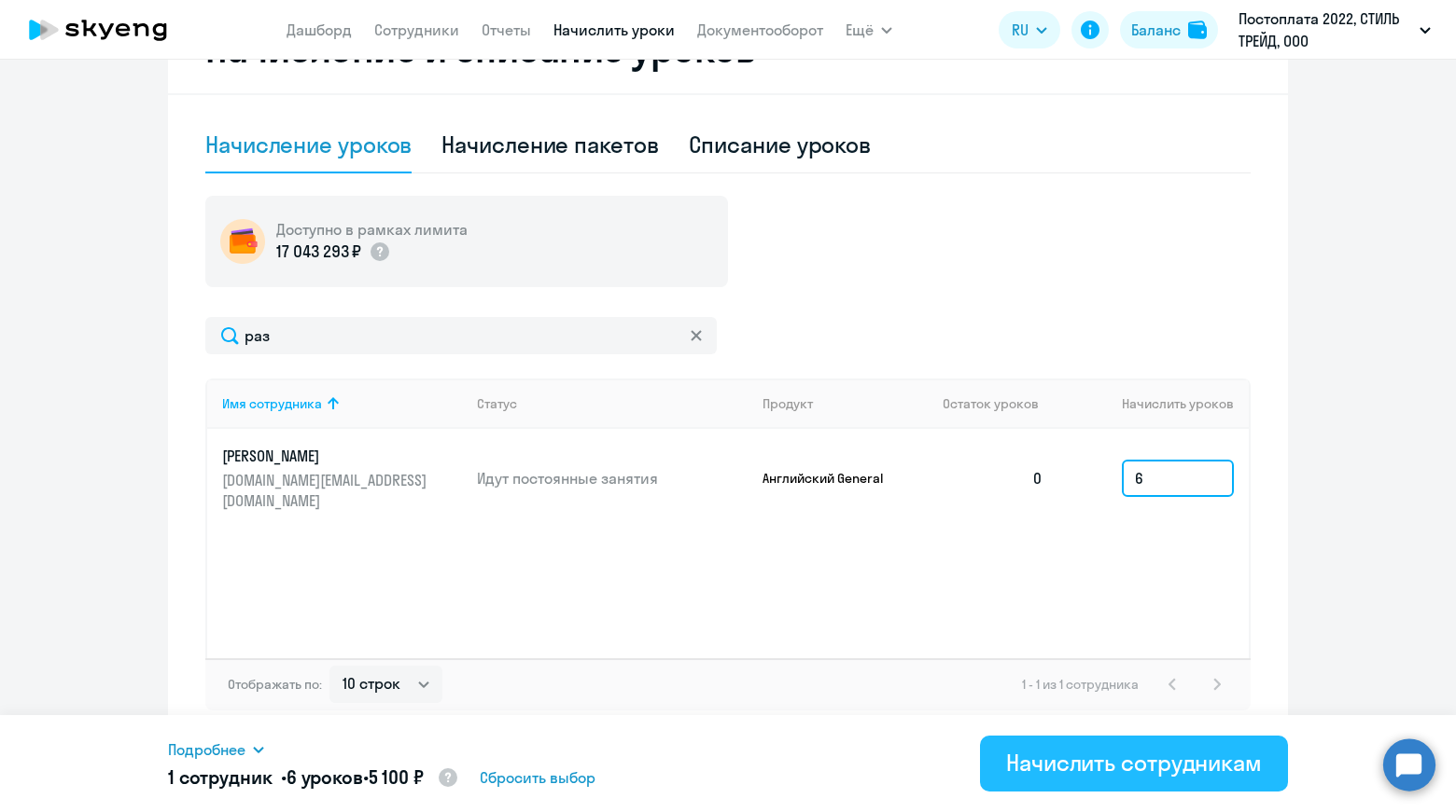
type input "6"
click at [1081, 774] on div "Начислить сотрудникам" at bounding box center [1133, 763] width 255 height 30
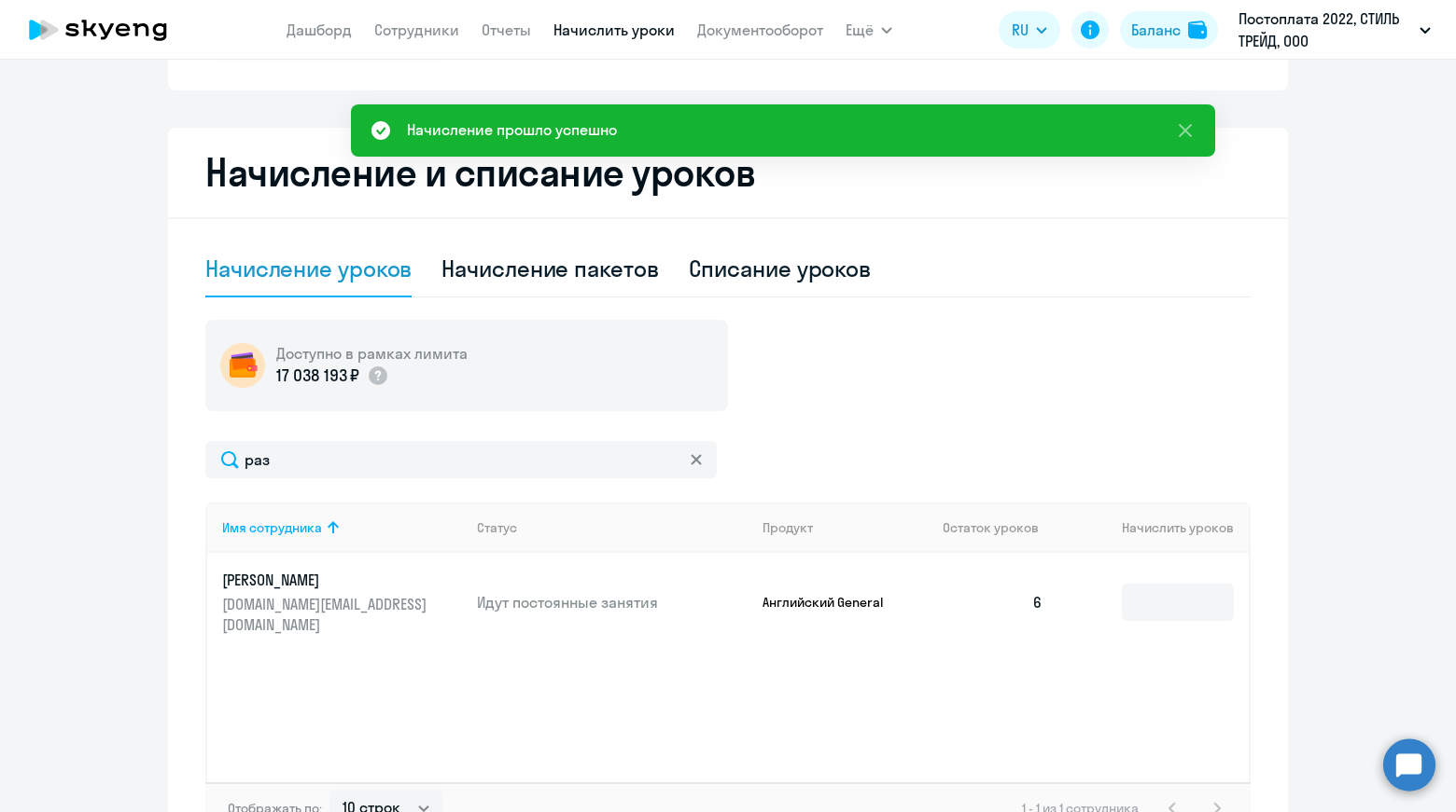
scroll to position [0, 0]
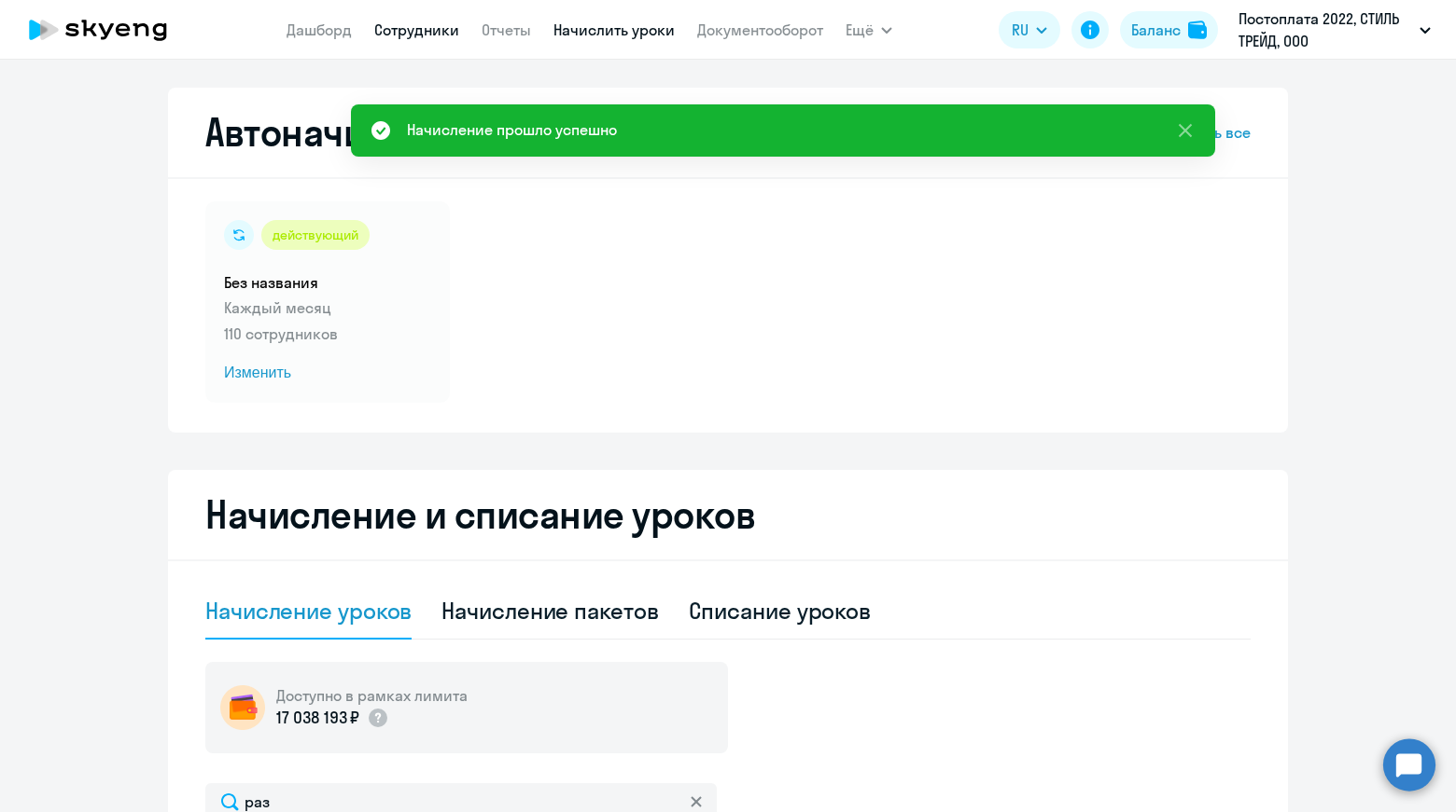
click at [397, 39] on link "Сотрудники" at bounding box center [416, 29] width 85 height 18
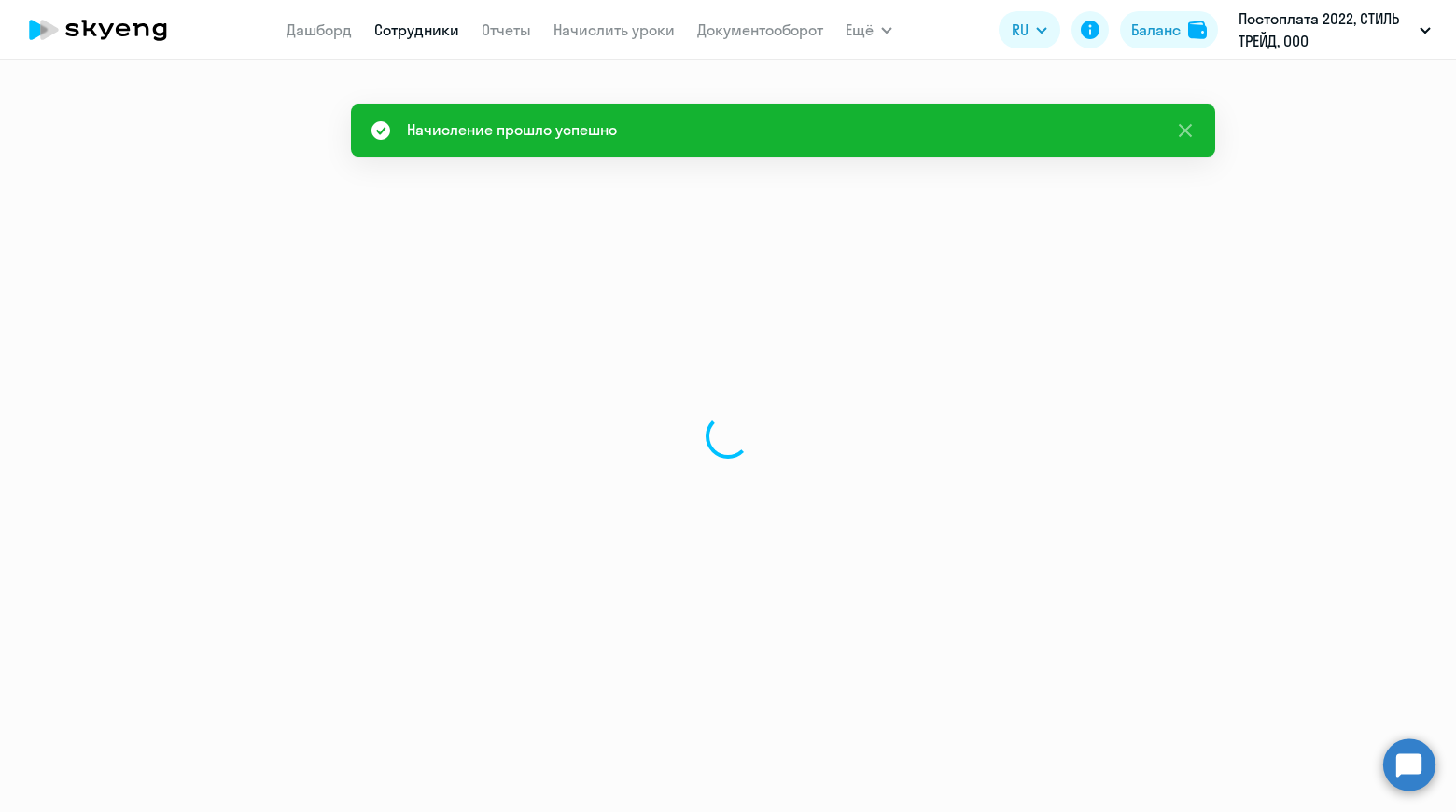
select select "30"
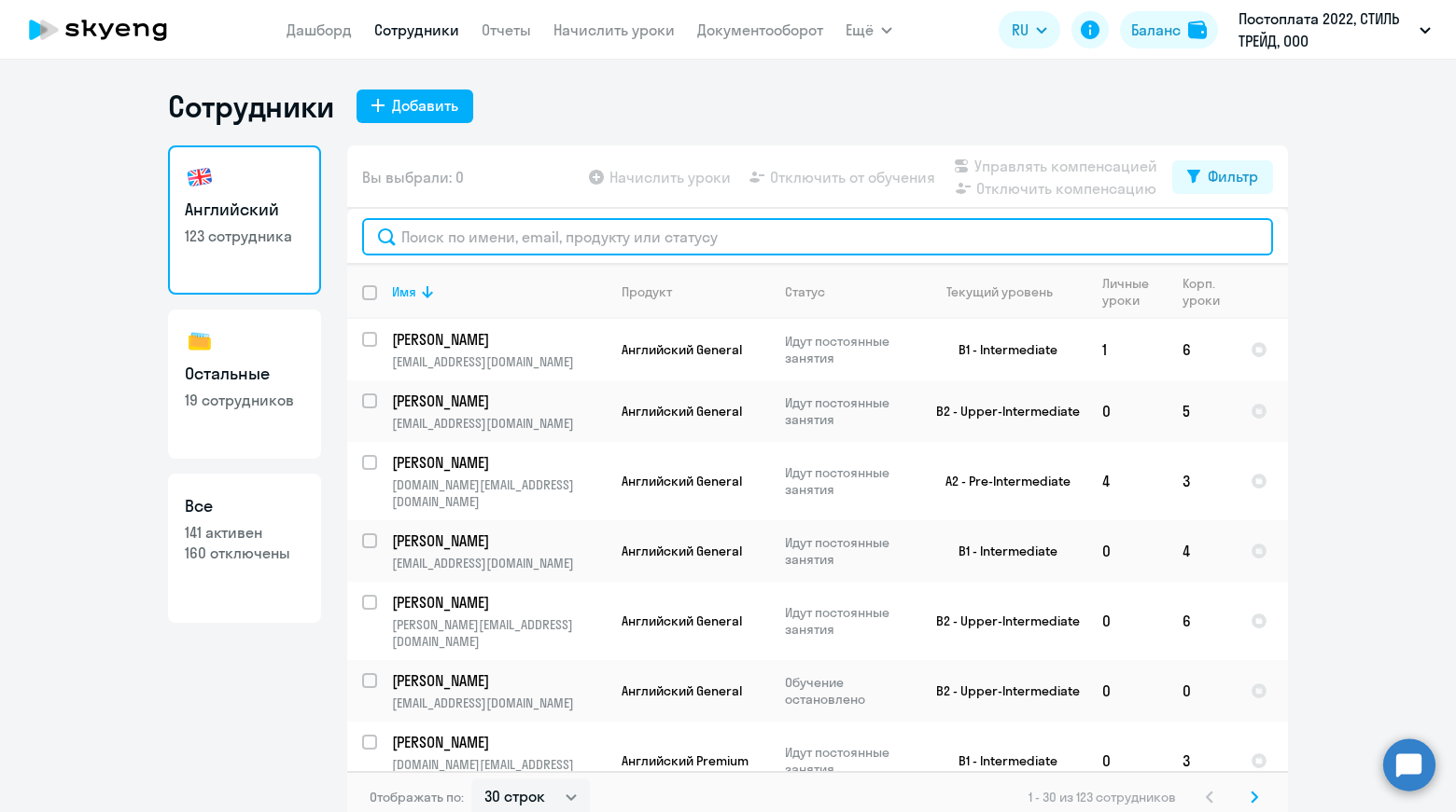
click at [515, 239] on input "text" at bounding box center [817, 237] width 911 height 38
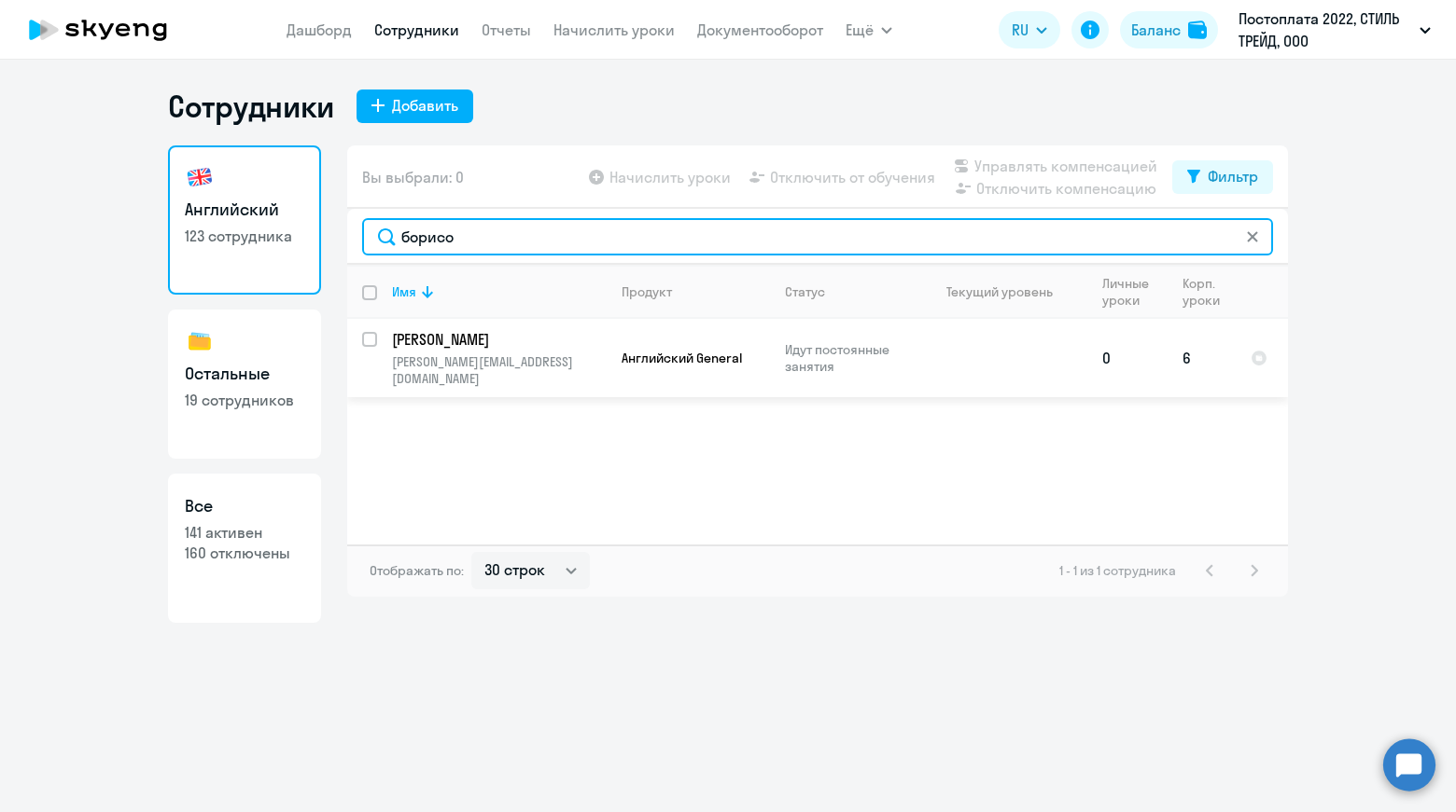
type input "борисо"
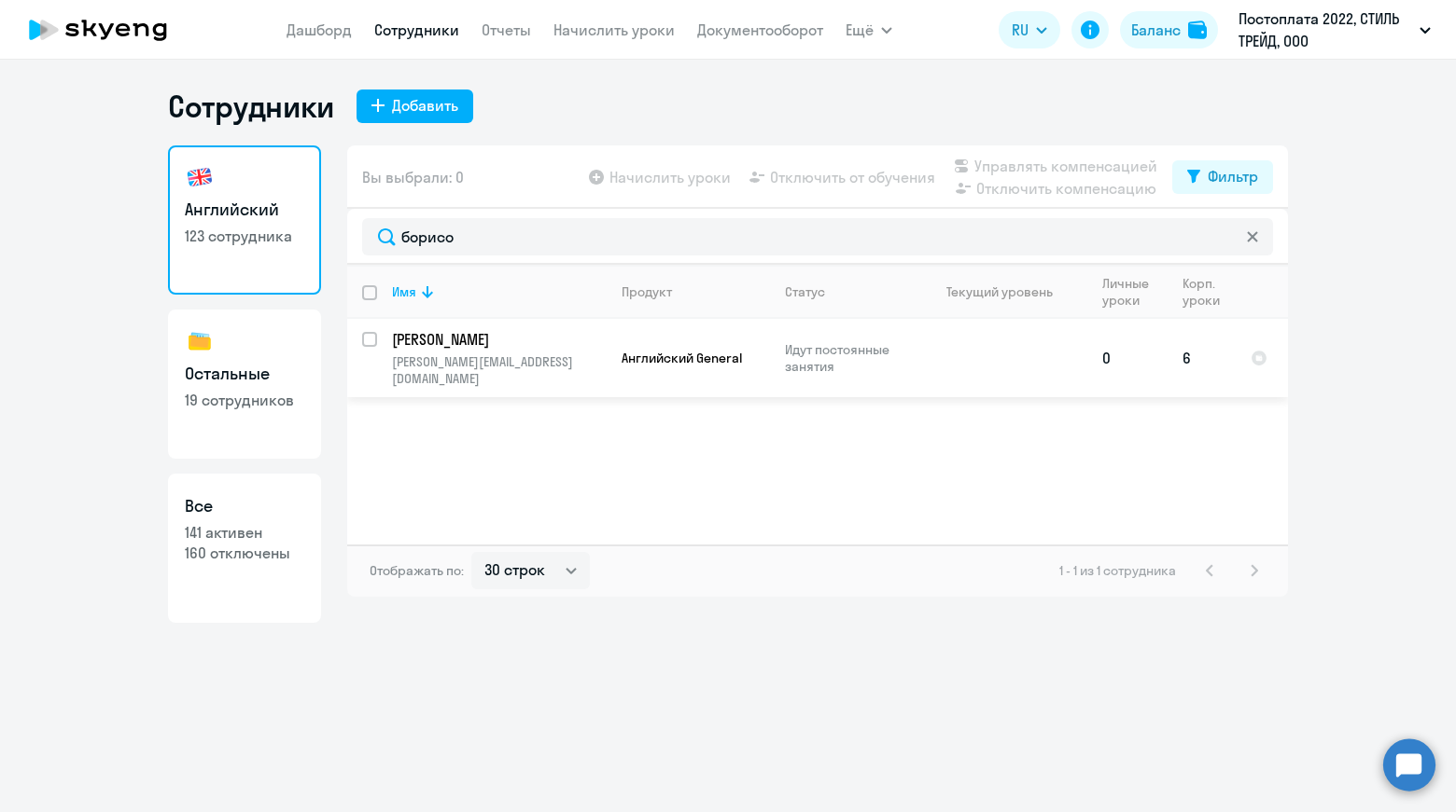
click at [371, 338] on input "select row 42184717" at bounding box center [381, 351] width 38 height 38
checkbox input "true"
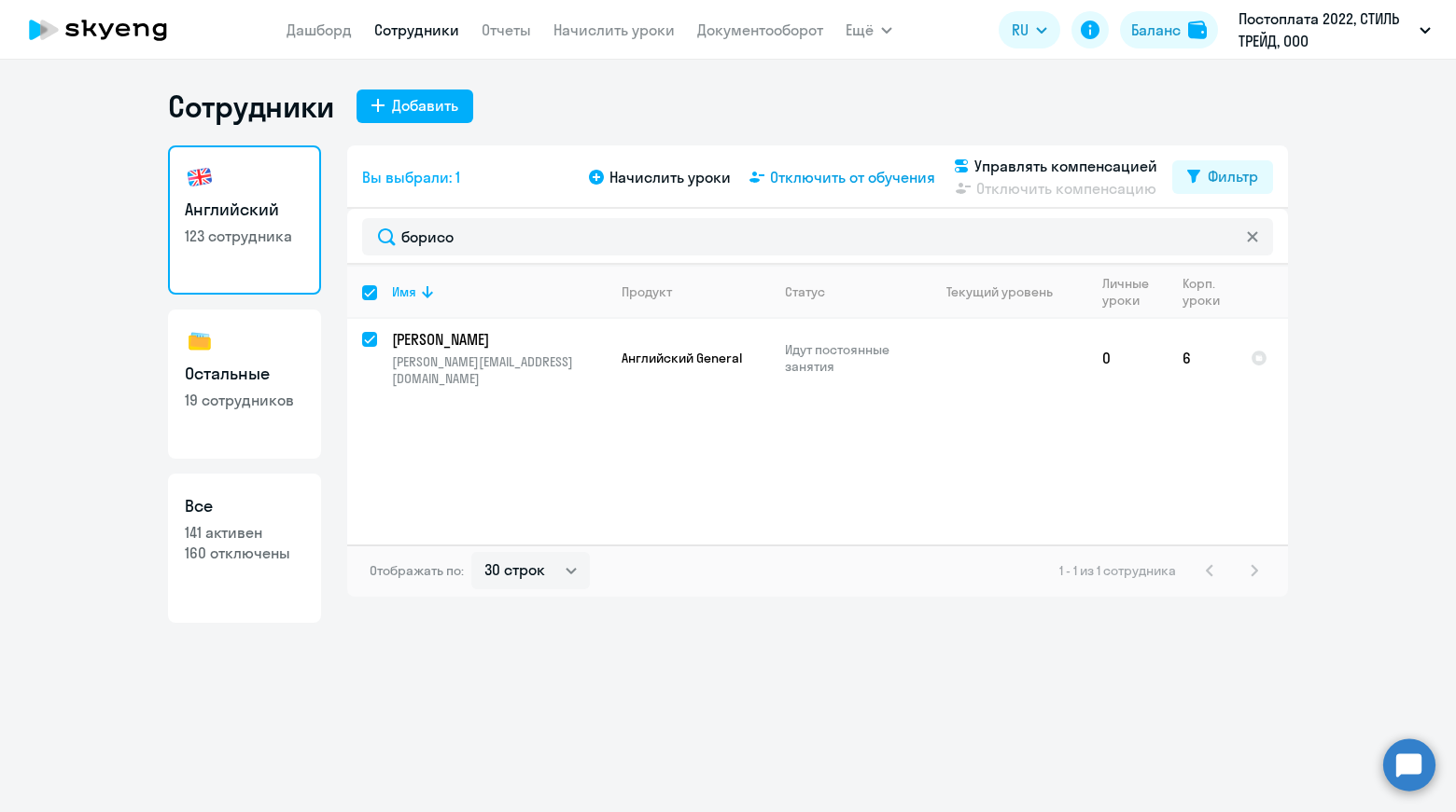
click at [853, 171] on span "Отключить от обучения" at bounding box center [852, 176] width 165 height 22
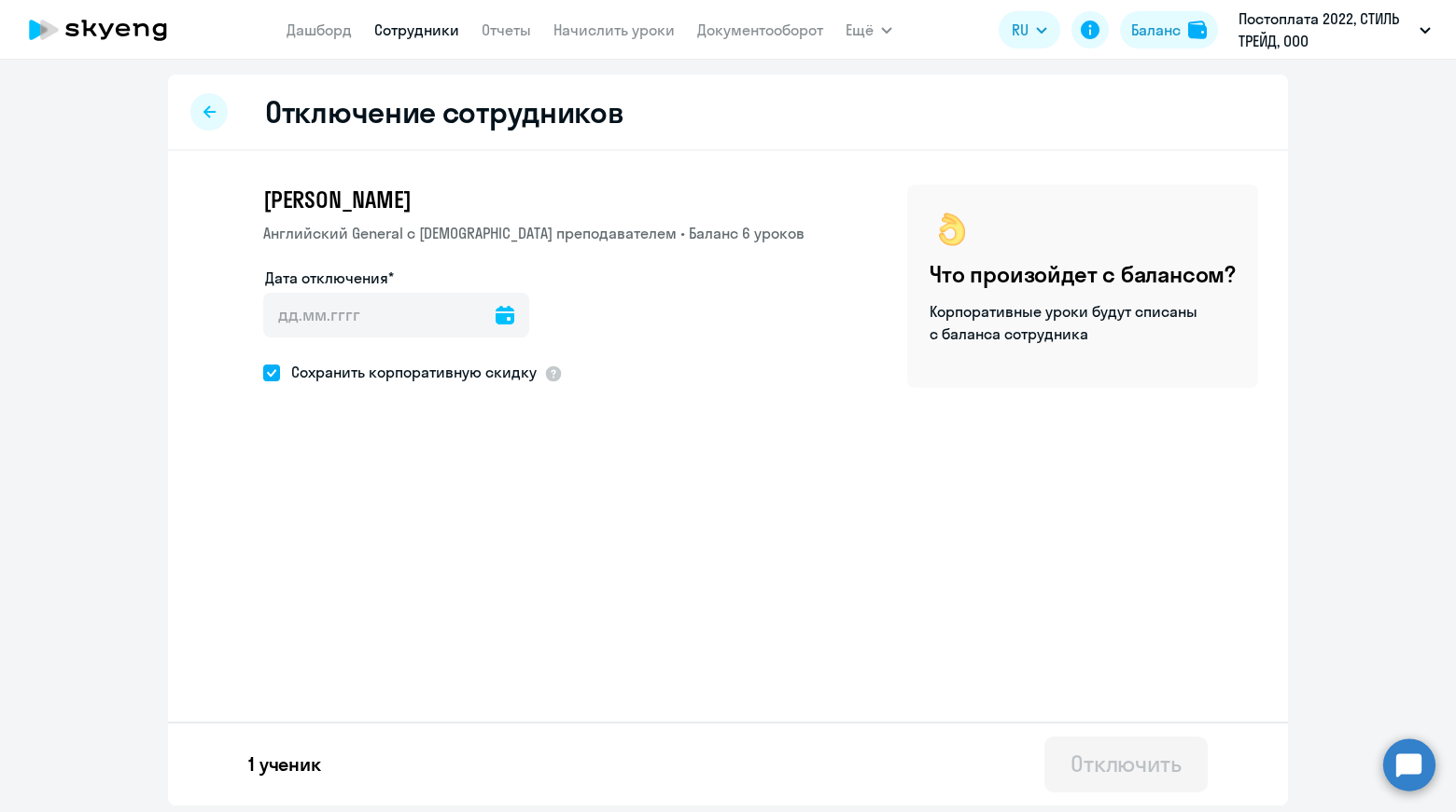
click at [495, 318] on icon at bounding box center [504, 315] width 18 height 18
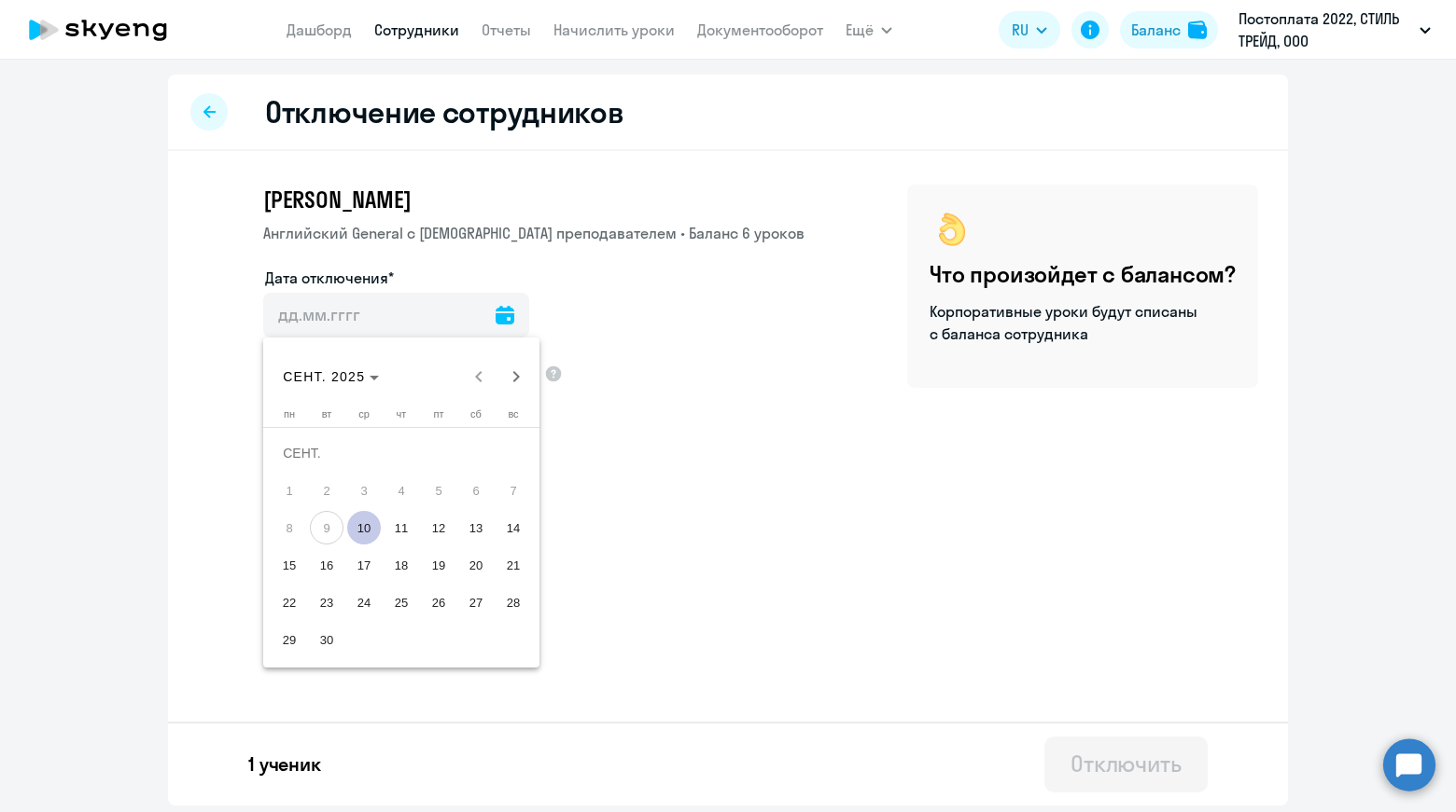
click at [368, 528] on span "10" at bounding box center [363, 528] width 34 height 34
type input "[DATE]"
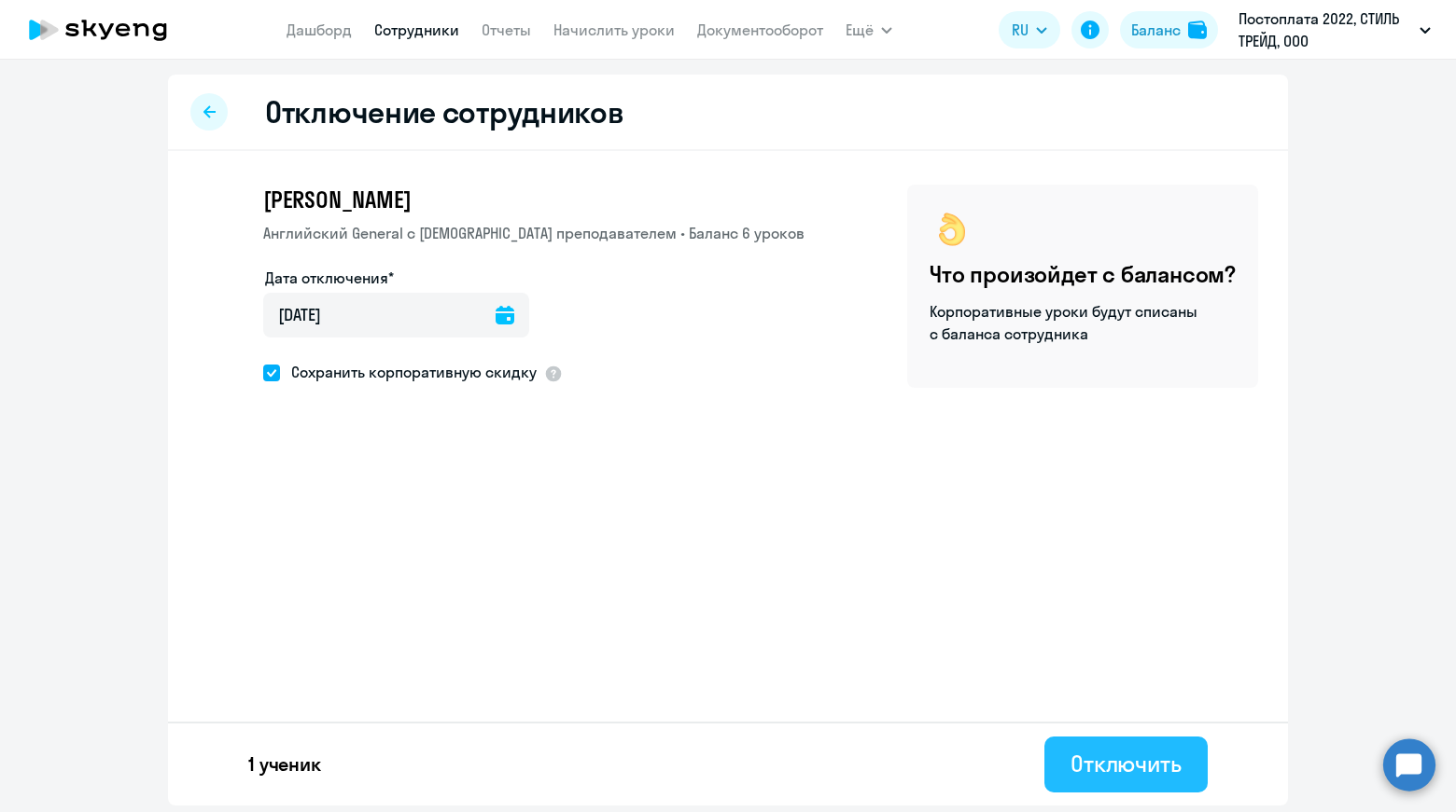
click at [1099, 758] on div "Отключить" at bounding box center [1125, 764] width 111 height 30
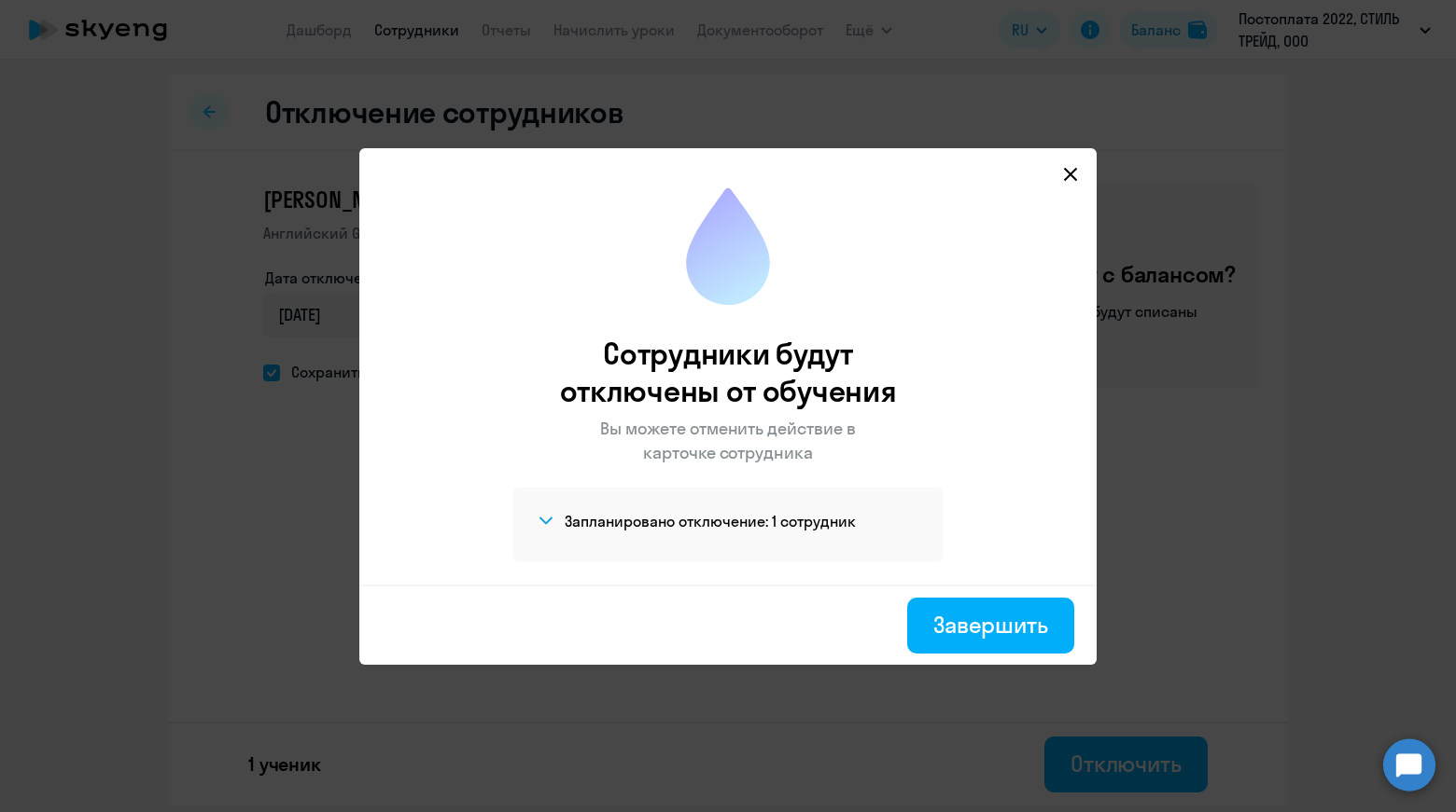
click at [1070, 184] on svg-icon at bounding box center [1070, 173] width 22 height 22
select select "30"
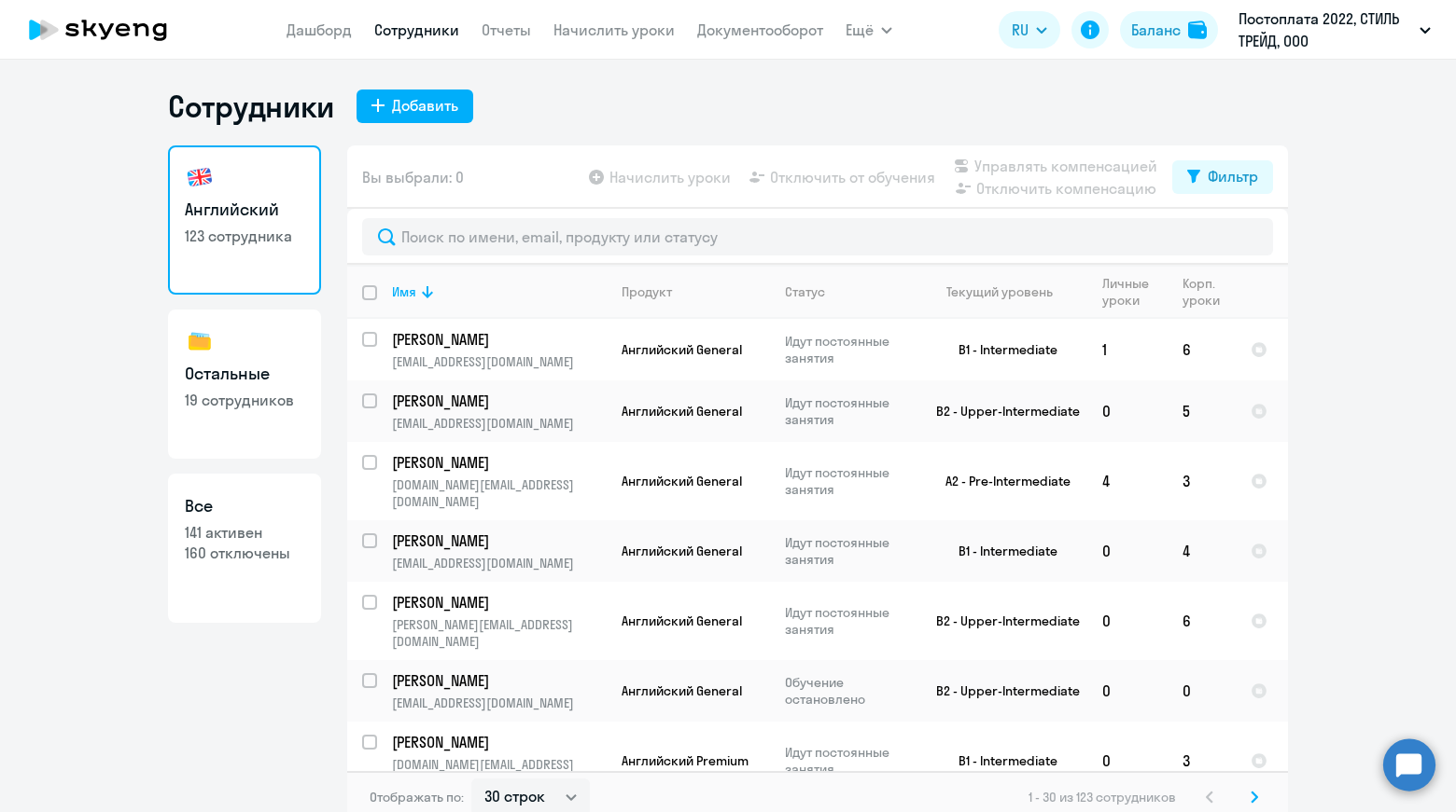
click at [1402, 770] on circle at bounding box center [1409, 765] width 52 height 52
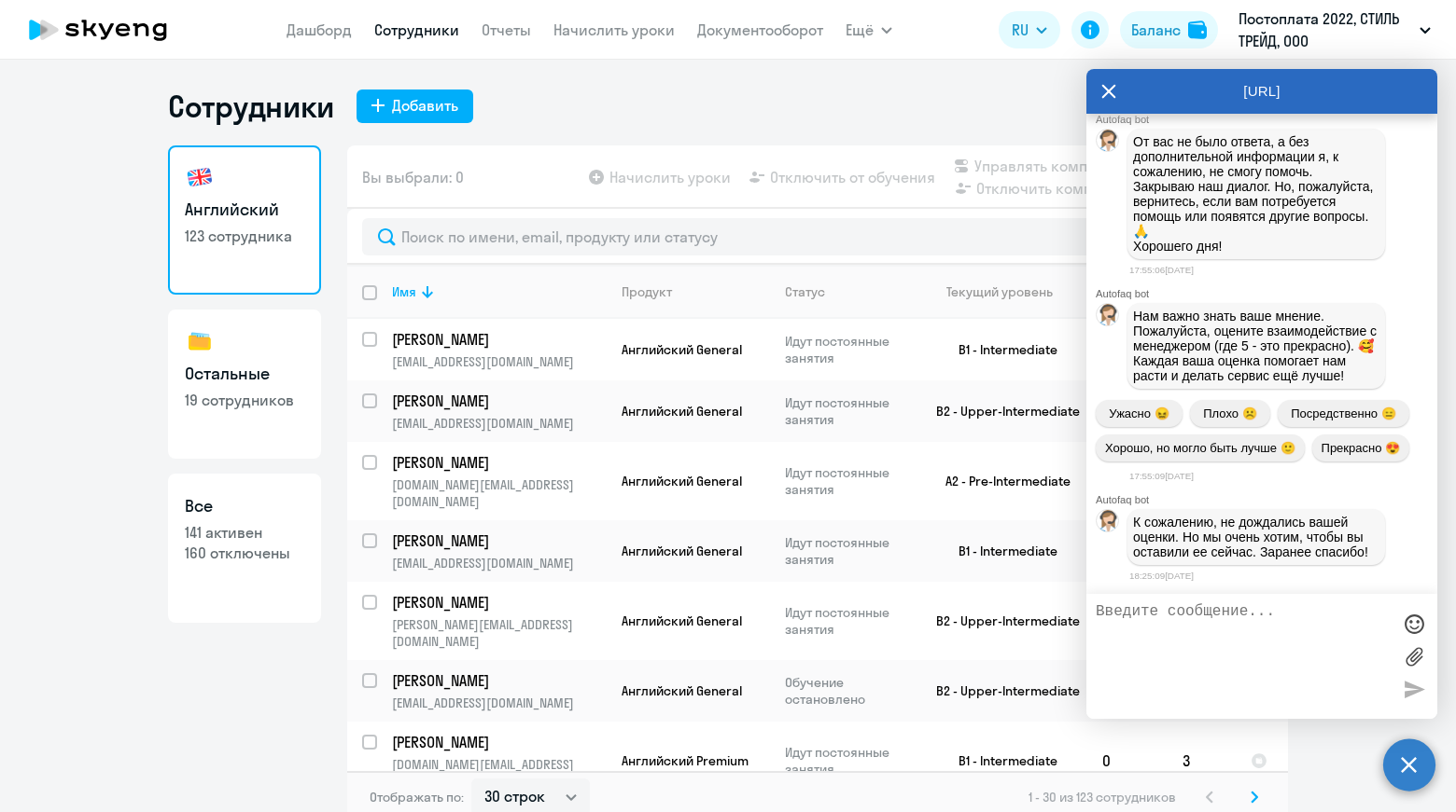
scroll to position [188196, 0]
click at [1218, 616] on textarea at bounding box center [1243, 656] width 295 height 106
type textarea "."
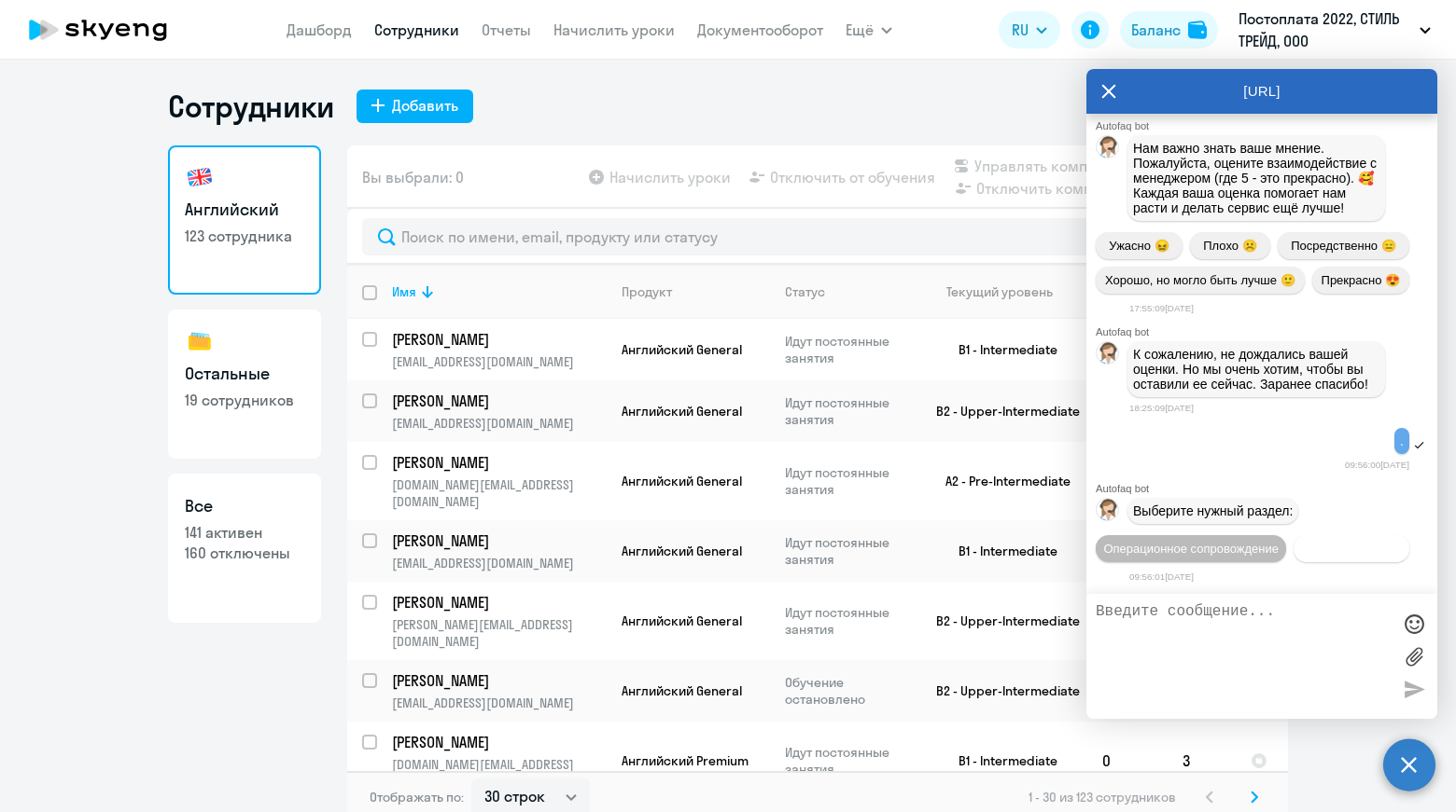
scroll to position [188402, 0]
click at [1285, 536] on button "Операционное сопровождение" at bounding box center [1191, 549] width 191 height 27
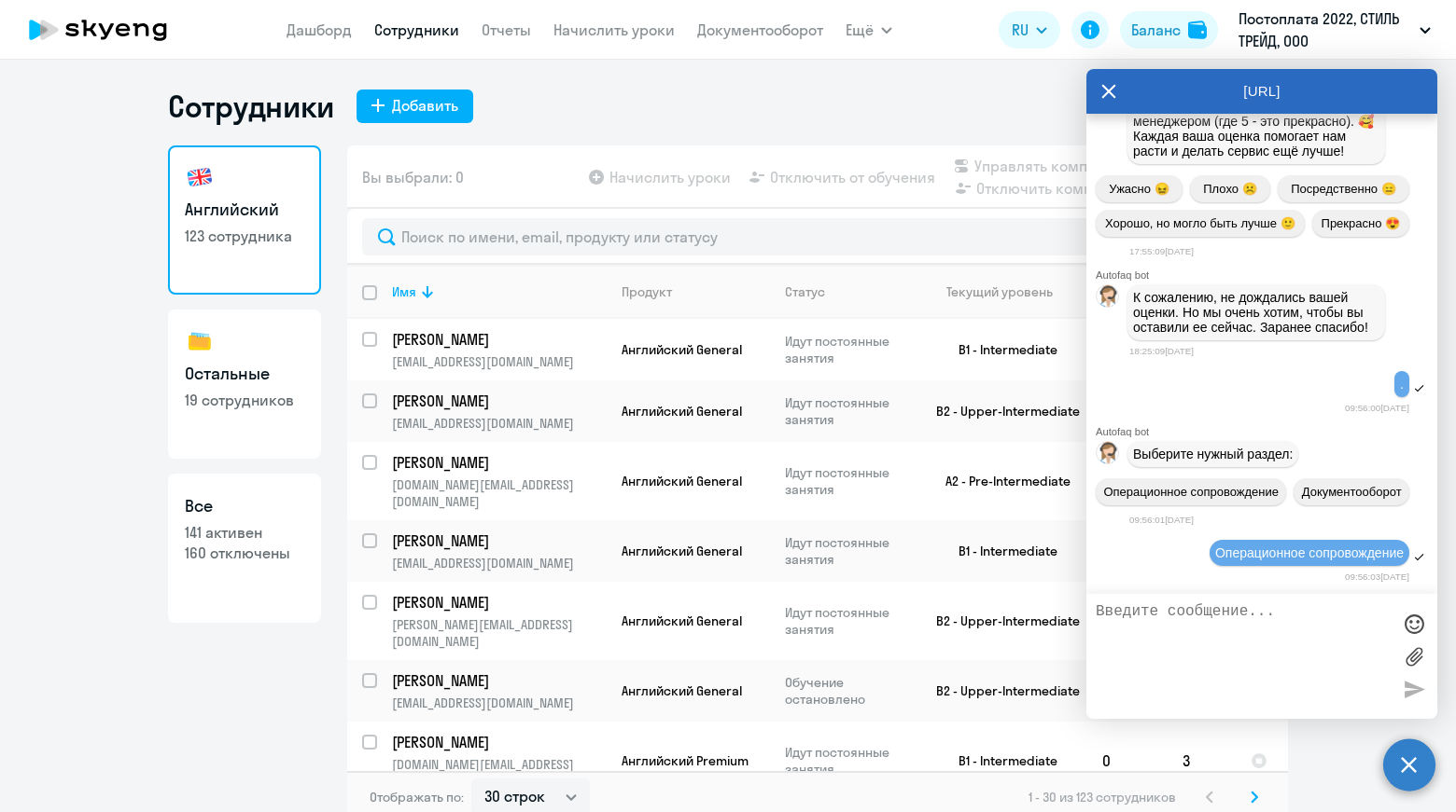
scroll to position [188608, 0]
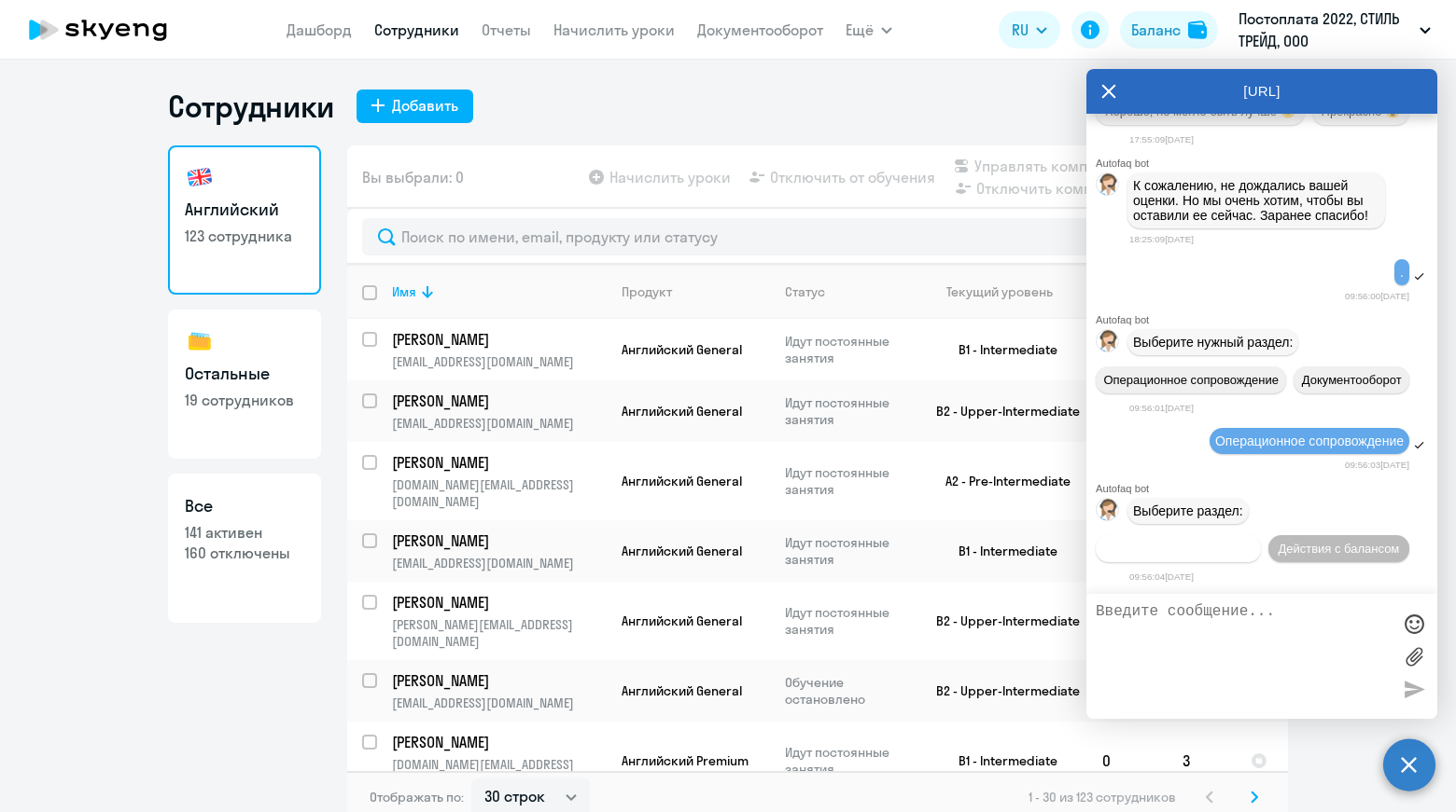
click at [1260, 536] on button "Действия по сотрудникам" at bounding box center [1178, 549] width 165 height 27
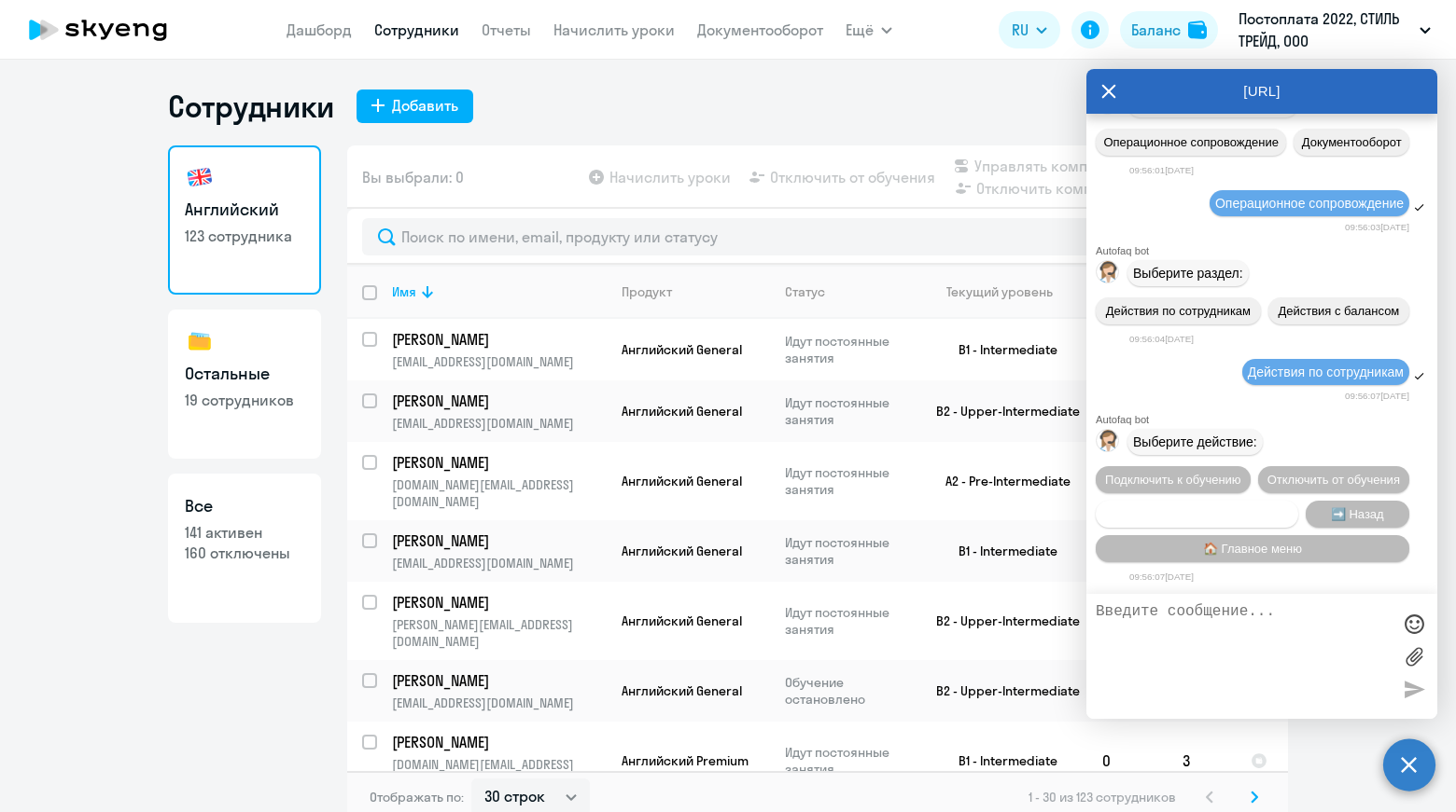
scroll to position [188888, 0]
click at [1231, 511] on span "Сотруднику нужна помощь" at bounding box center [1196, 514] width 151 height 14
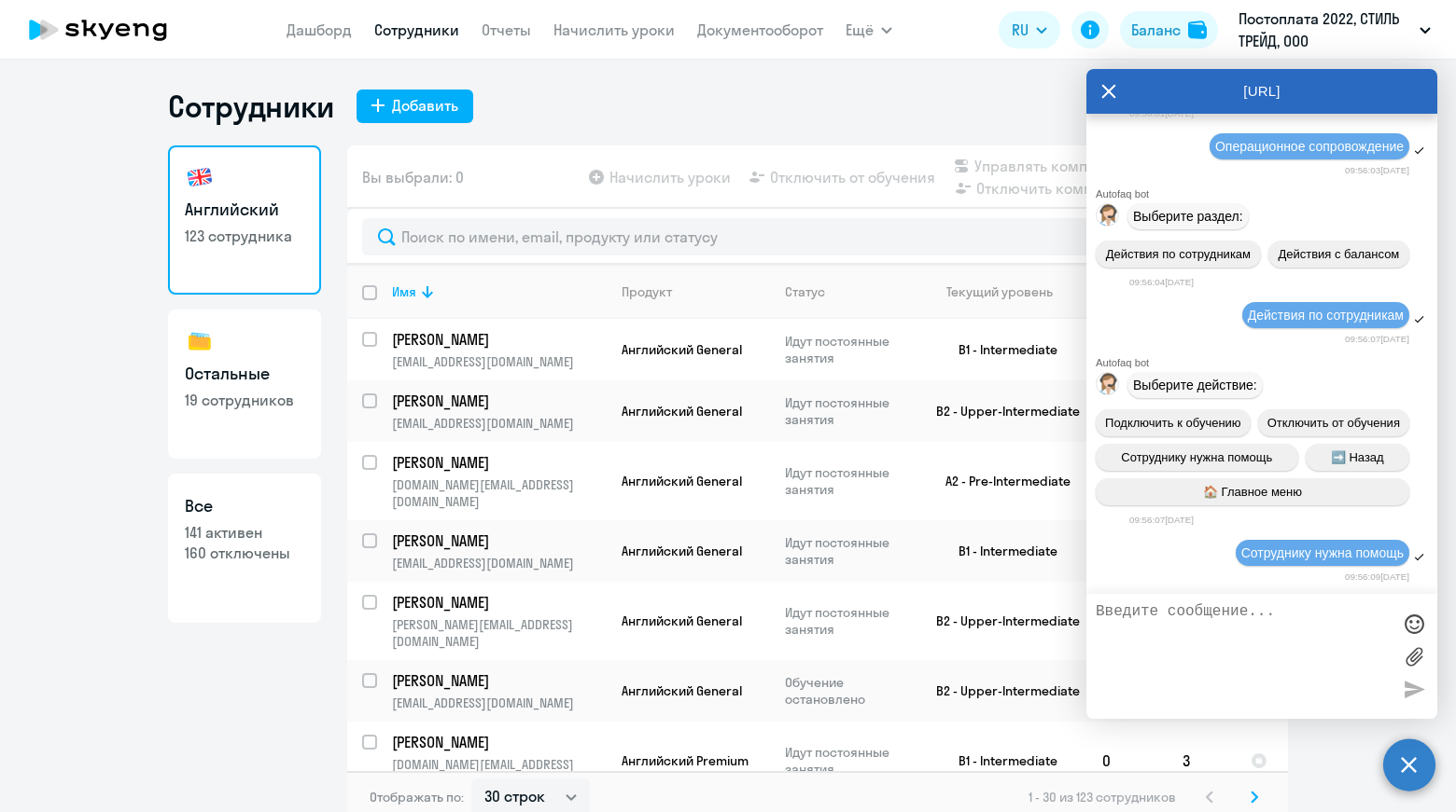
scroll to position [189536, 0]
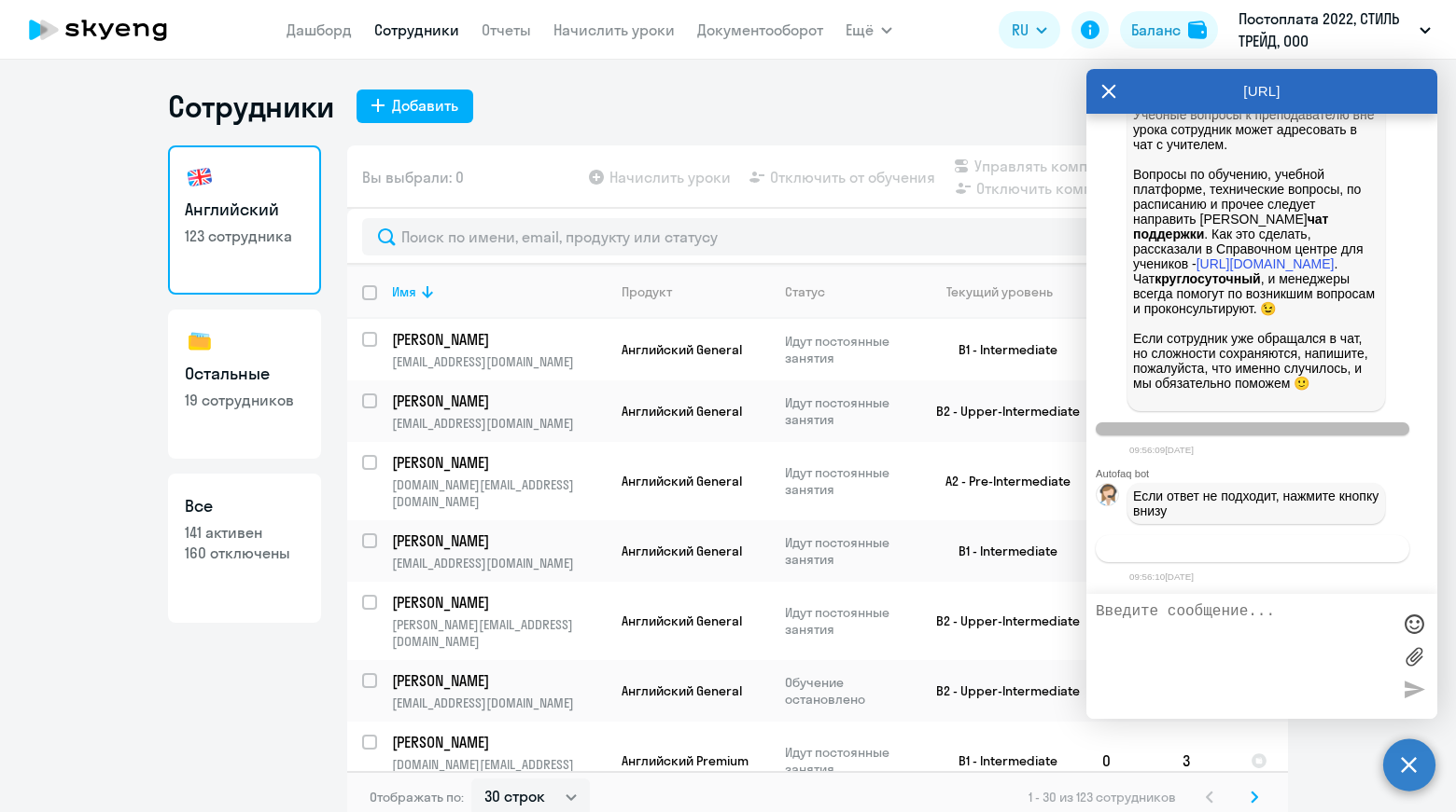
click at [1248, 547] on span "Связаться с менеджером" at bounding box center [1252, 549] width 143 height 14
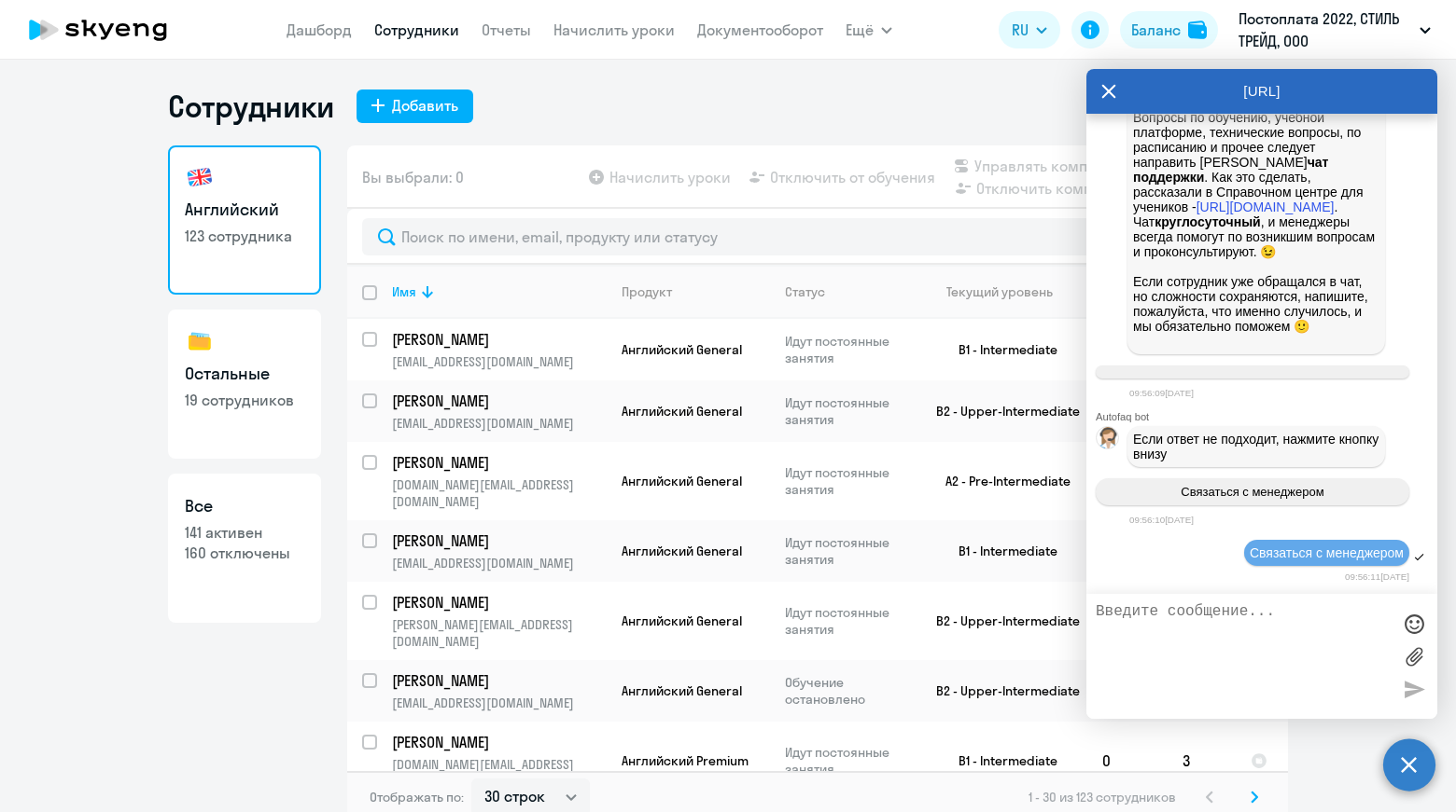
click at [1205, 605] on textarea at bounding box center [1243, 656] width 295 height 106
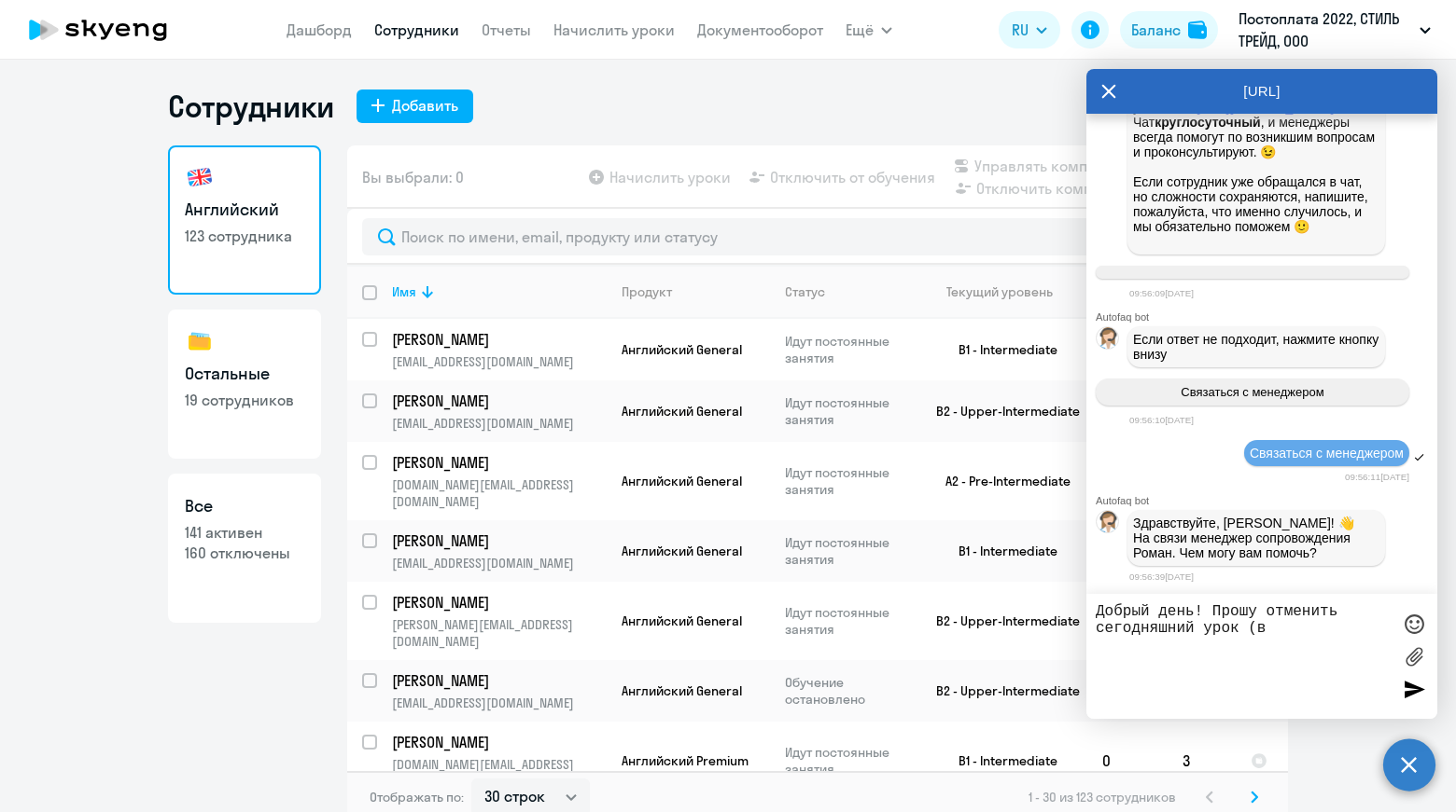
scroll to position [189697, 0]
type textarea "Добрый день! Прошу отменить сегодняшний урок (в 20:00) у сотрудника [PERSON_NAM…"
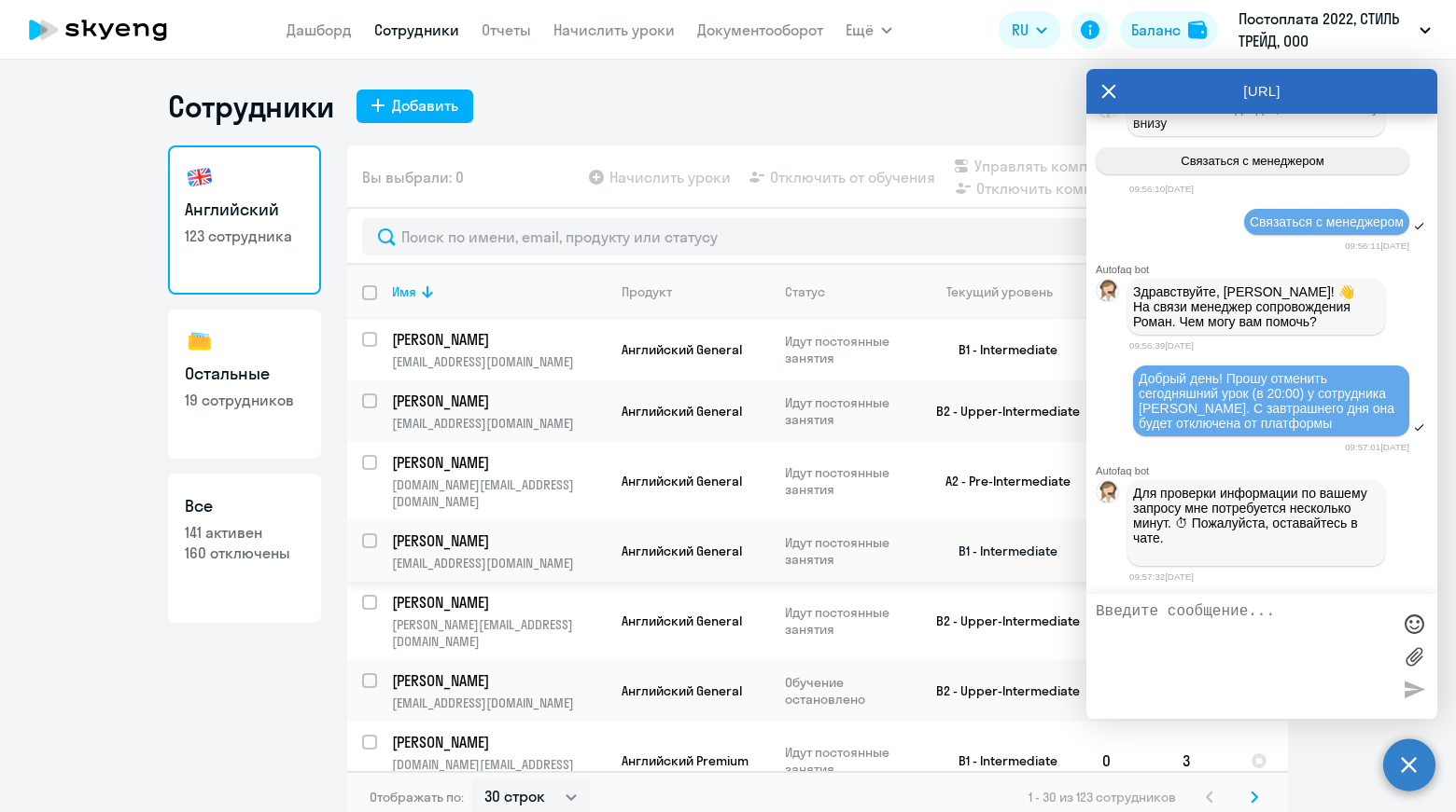
scroll to position [189933, 0]
type textarea "Спасибо!"
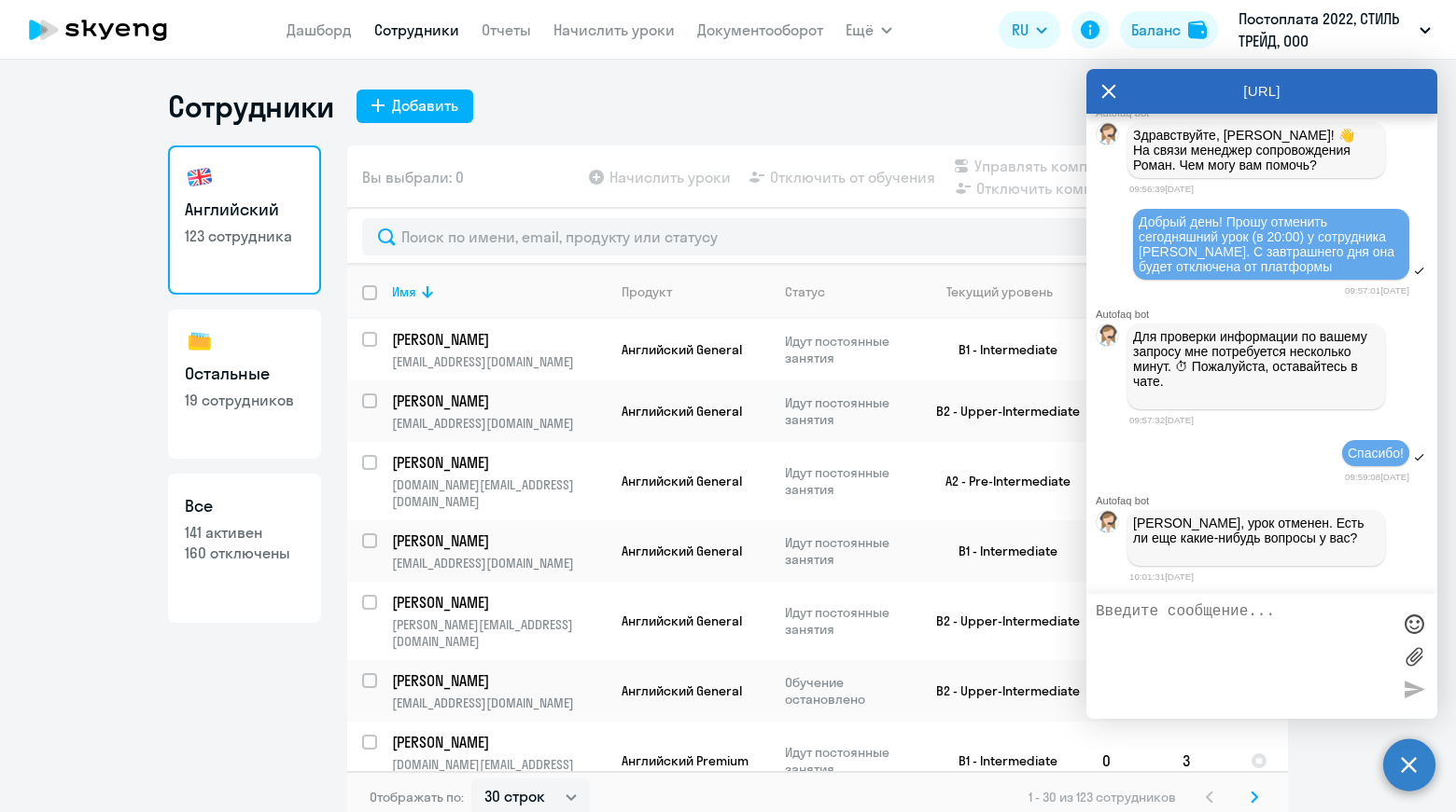
scroll to position [190091, 0]
click at [1258, 616] on textarea at bounding box center [1243, 656] width 295 height 106
type textarea "Нет, спасибо!"
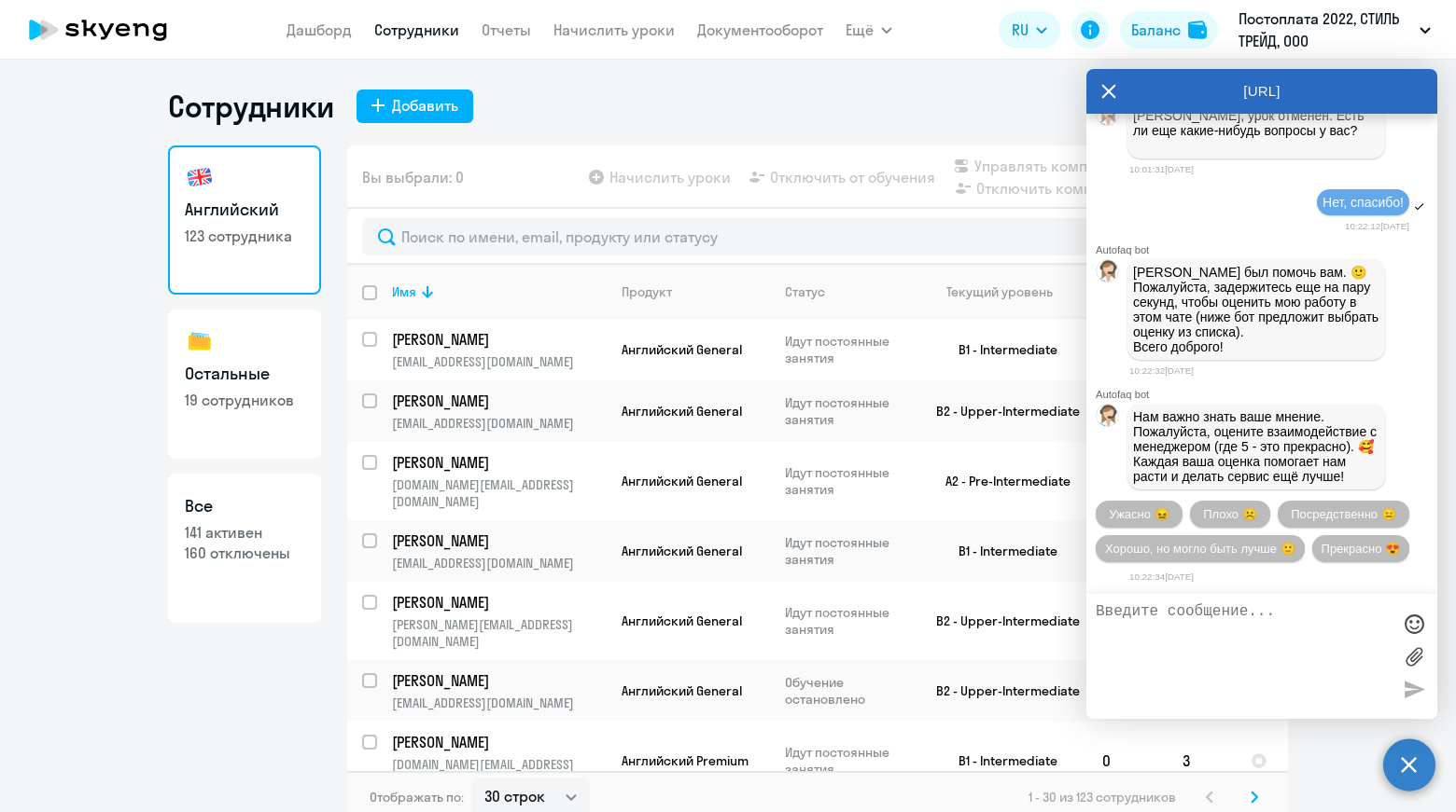
scroll to position [190578, 0]
click at [1311, 543] on button "Прекрасно 😍" at bounding box center [1360, 549] width 97 height 27
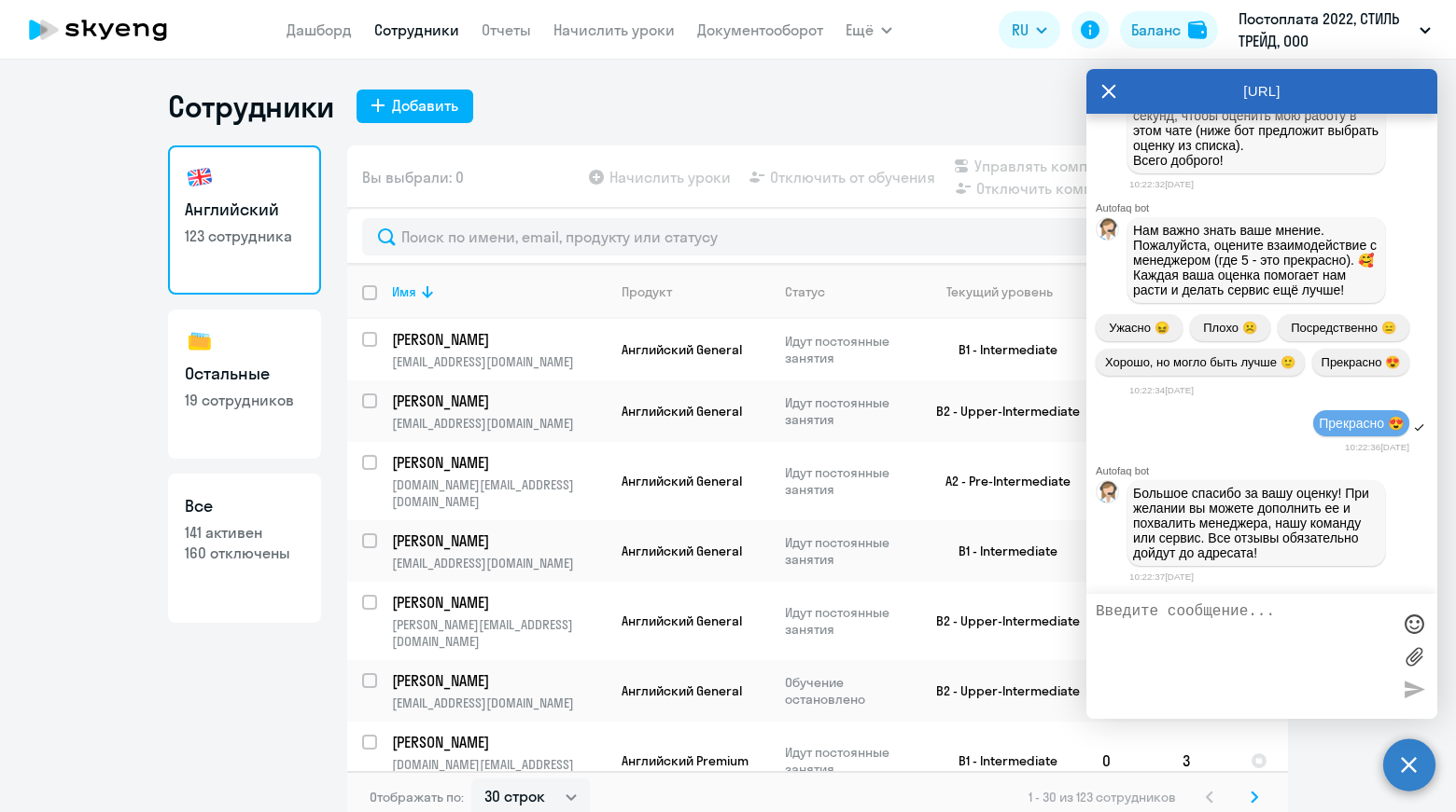
scroll to position [190768, 0]
click at [656, 93] on div "Сотрудники Добавить" at bounding box center [728, 106] width 1120 height 38
click at [1101, 90] on icon at bounding box center [1108, 92] width 14 height 44
click at [1112, 88] on div "Сотрудники Добавить" at bounding box center [728, 106] width 1120 height 38
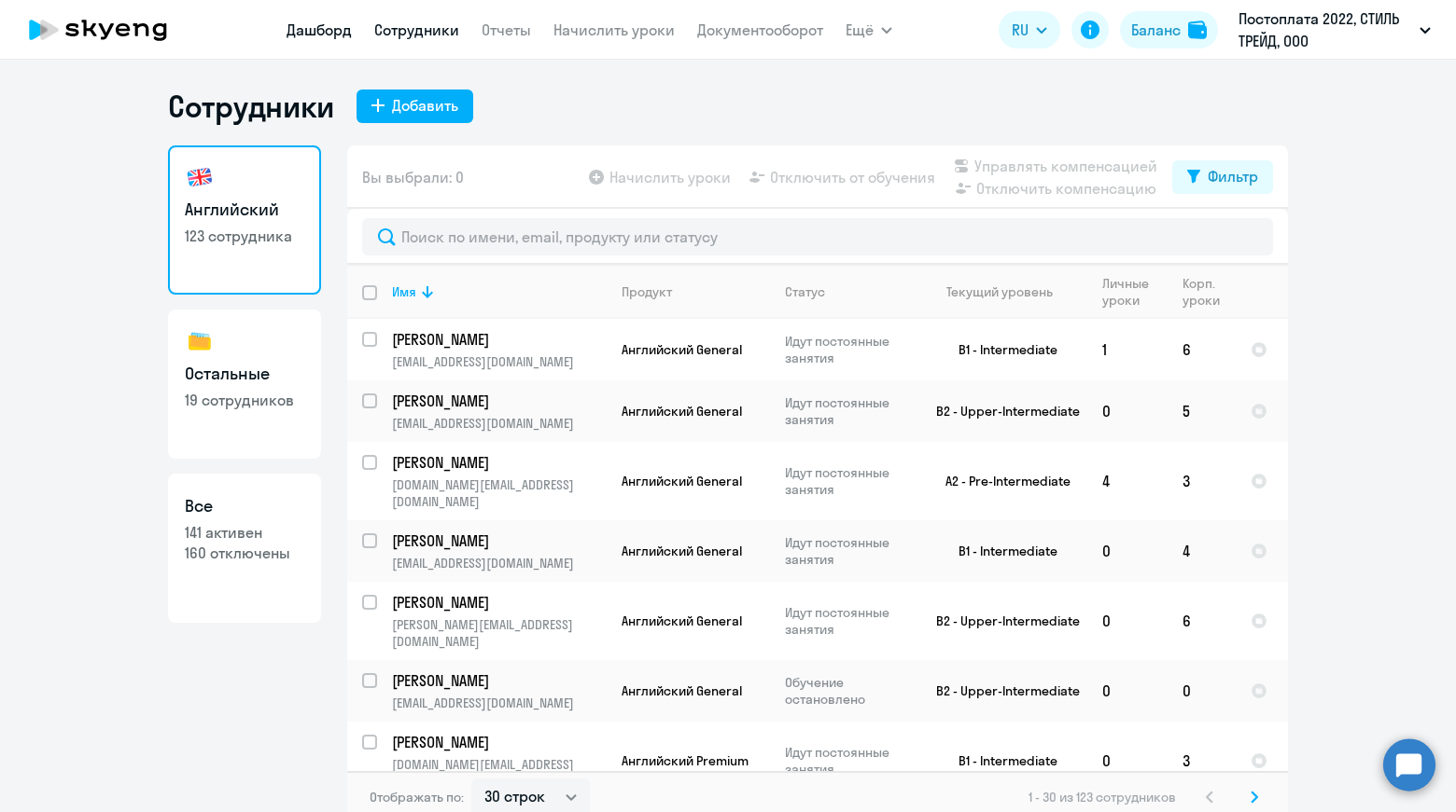
click at [322, 32] on link "Дашборд" at bounding box center [319, 29] width 66 height 18
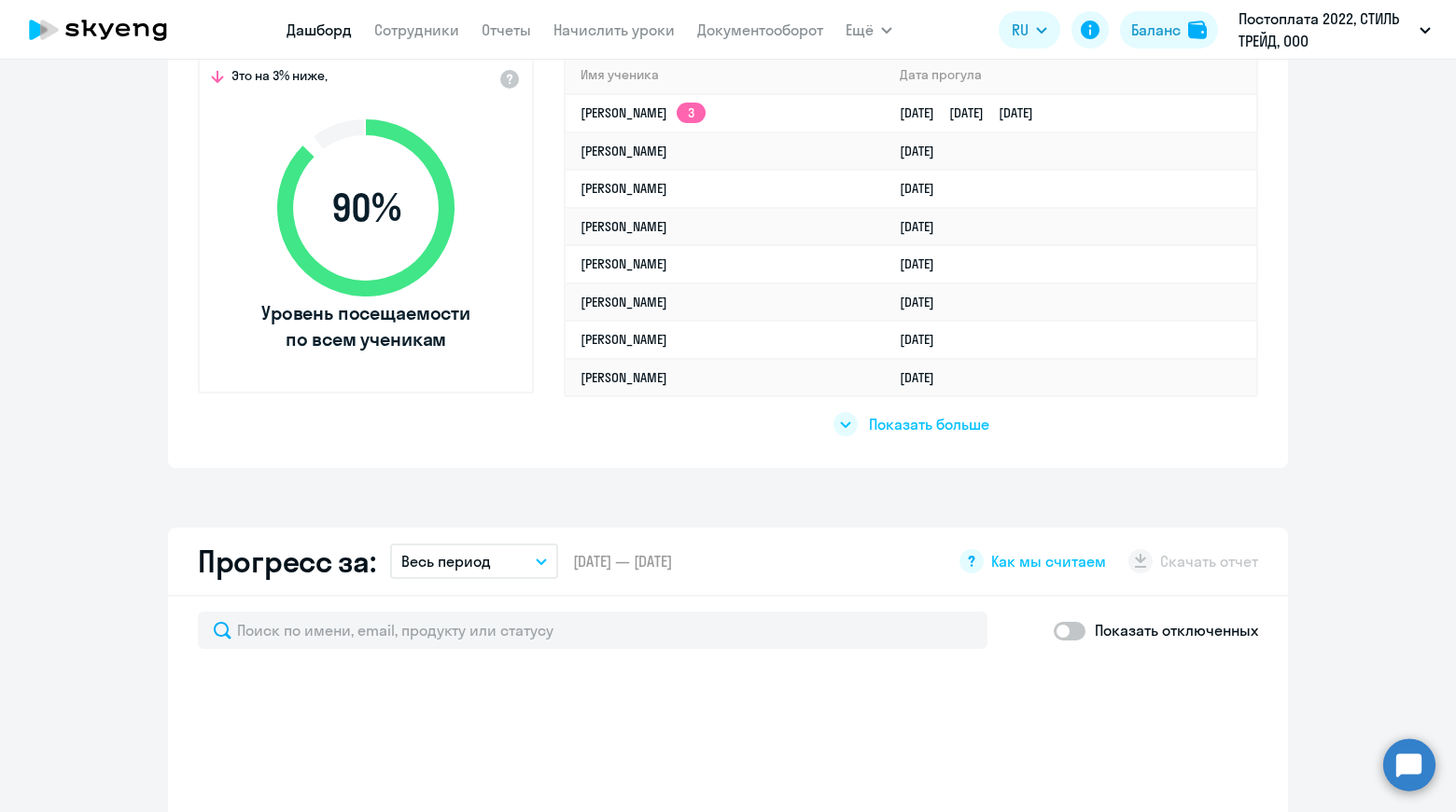
scroll to position [466, 0]
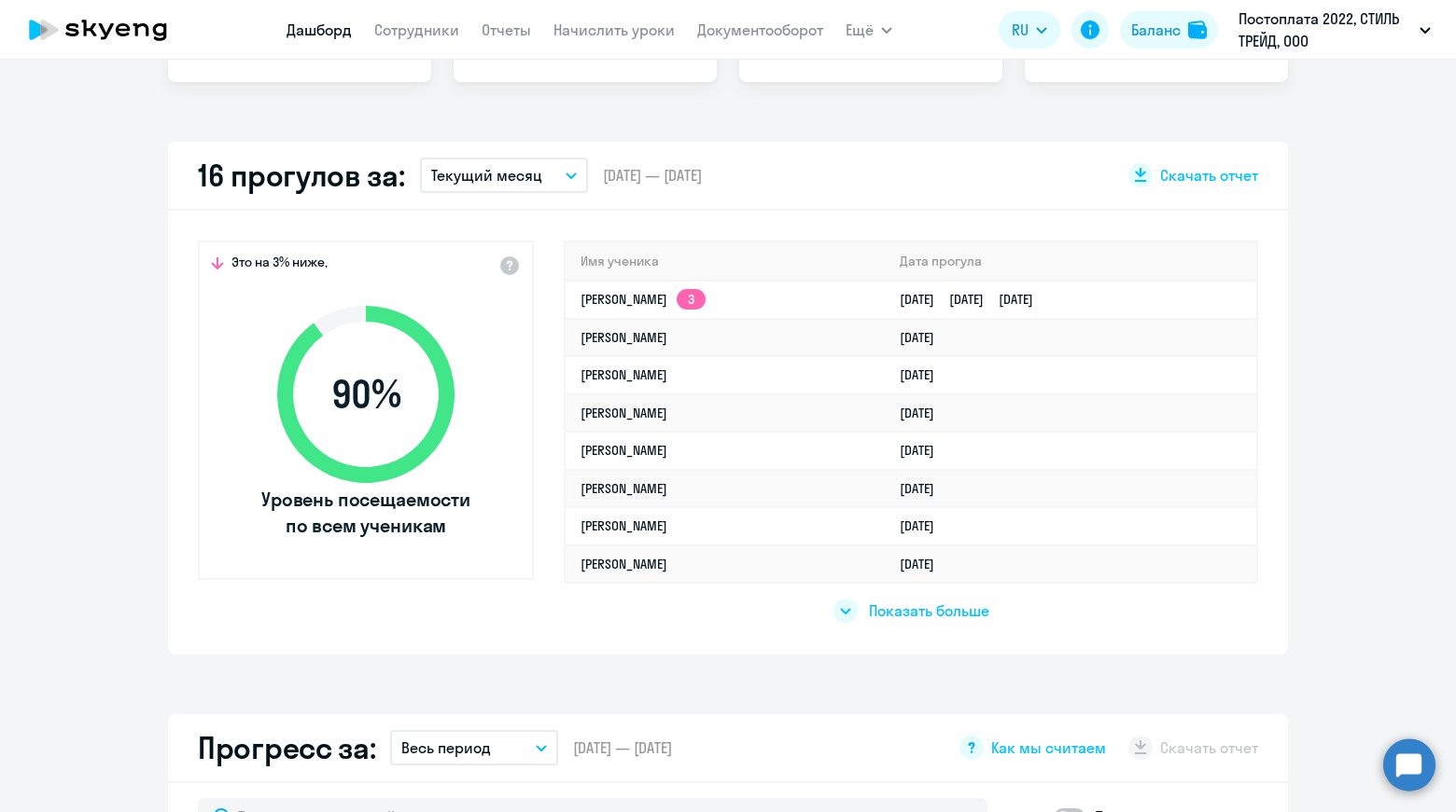
select select "30"
